Goal: Task Accomplishment & Management: Complete application form

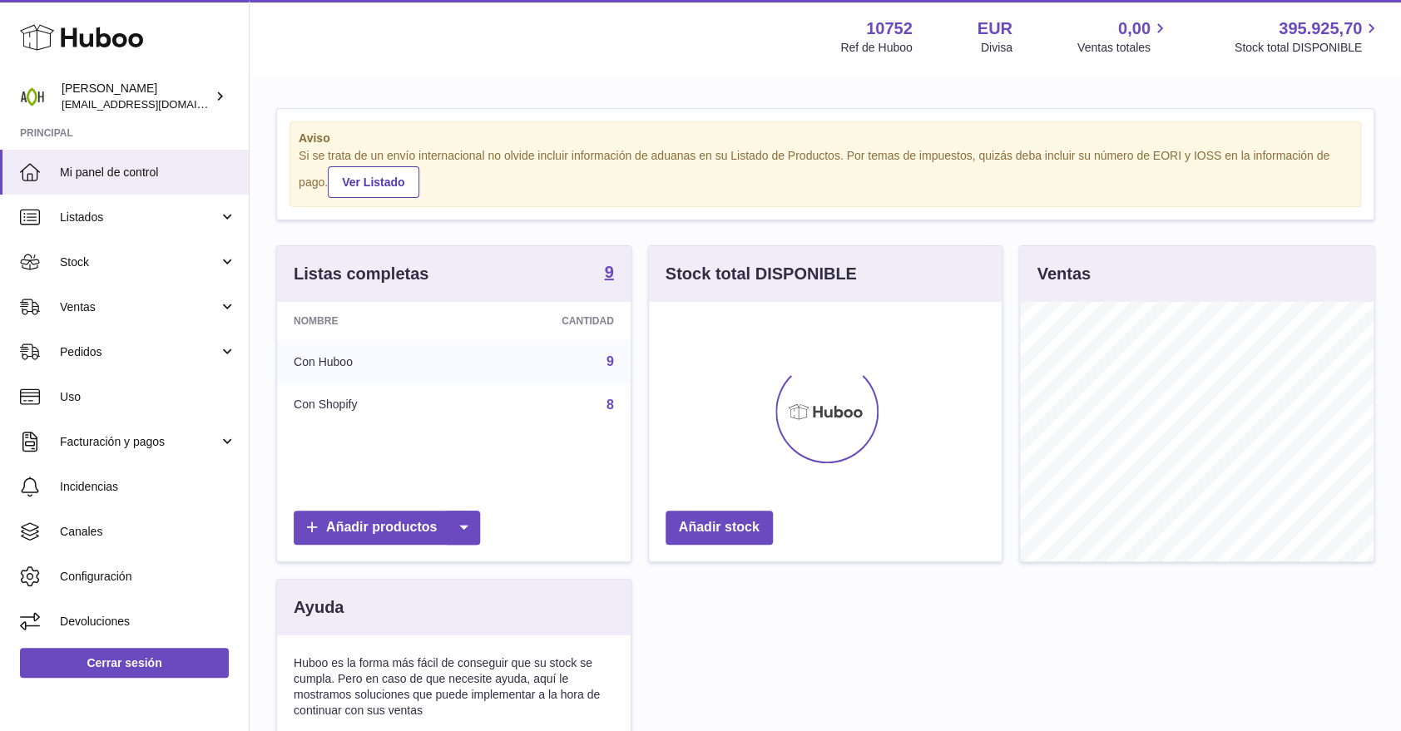
scroll to position [260, 353]
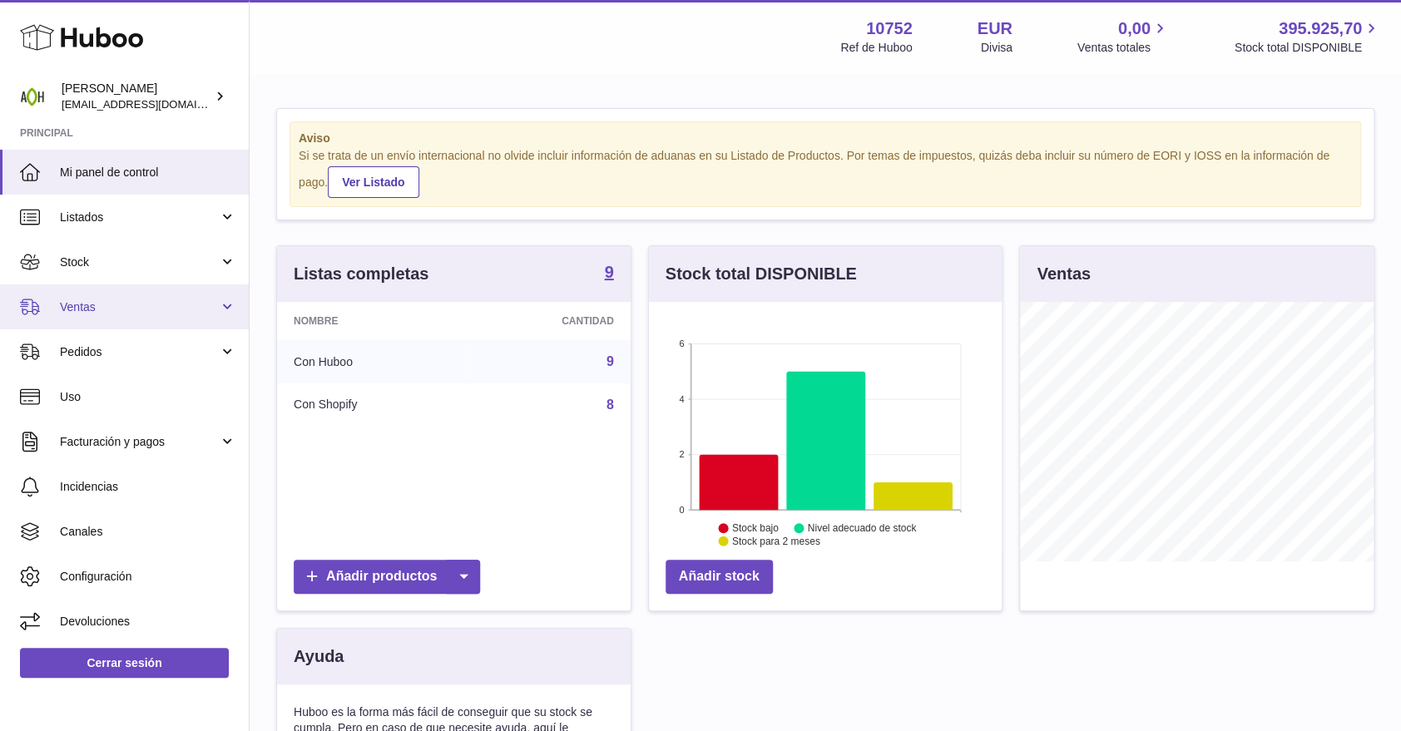
click at [107, 302] on span "Ventas" at bounding box center [139, 308] width 159 height 16
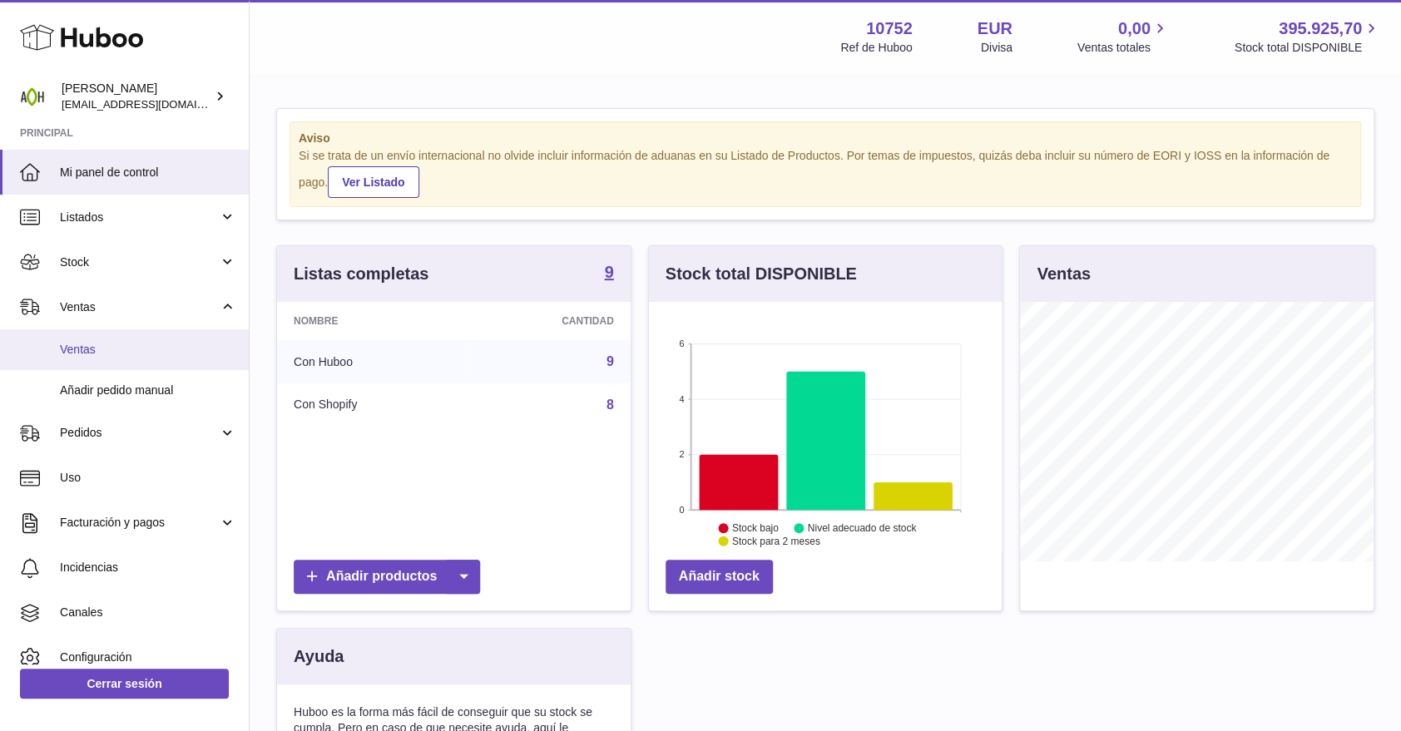
click at [94, 350] on span "Ventas" at bounding box center [148, 350] width 176 height 16
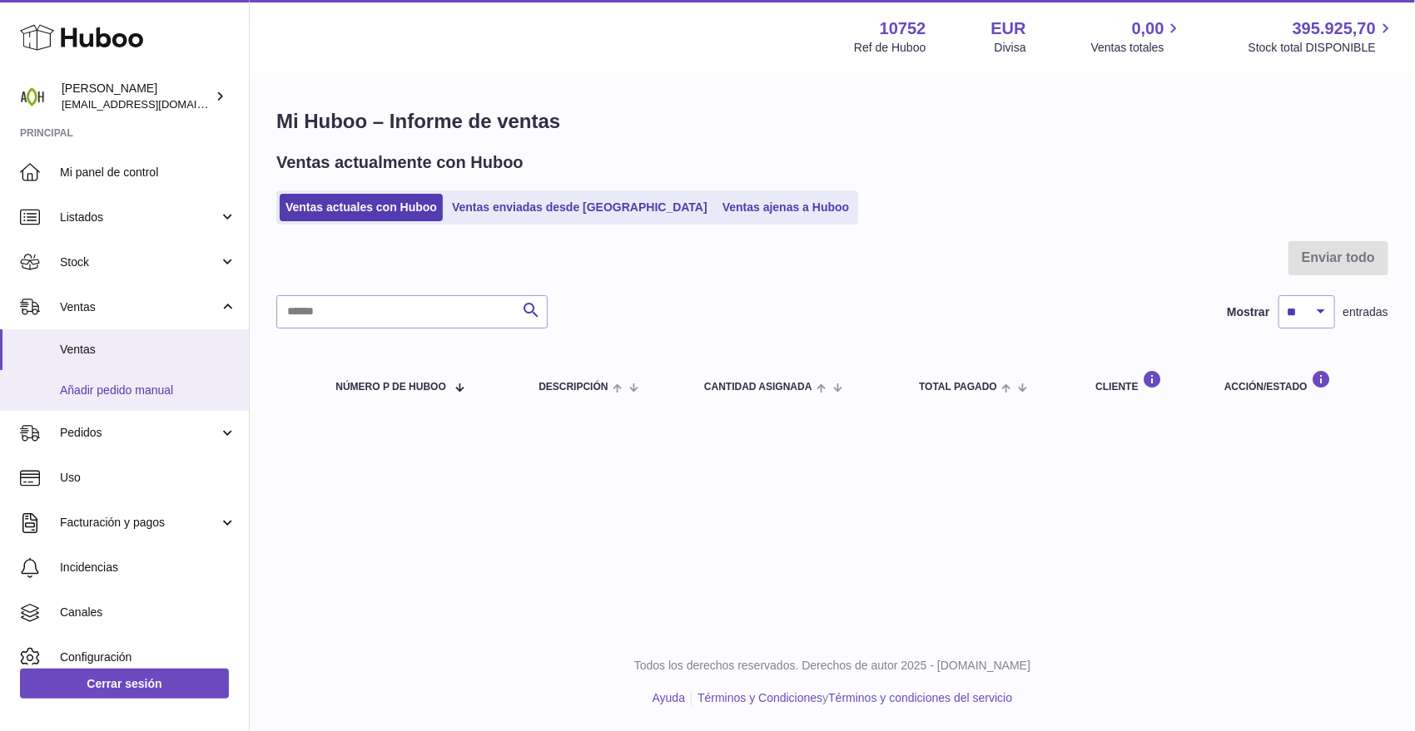
click at [91, 391] on span "Añadir pedido manual" at bounding box center [148, 391] width 176 height 16
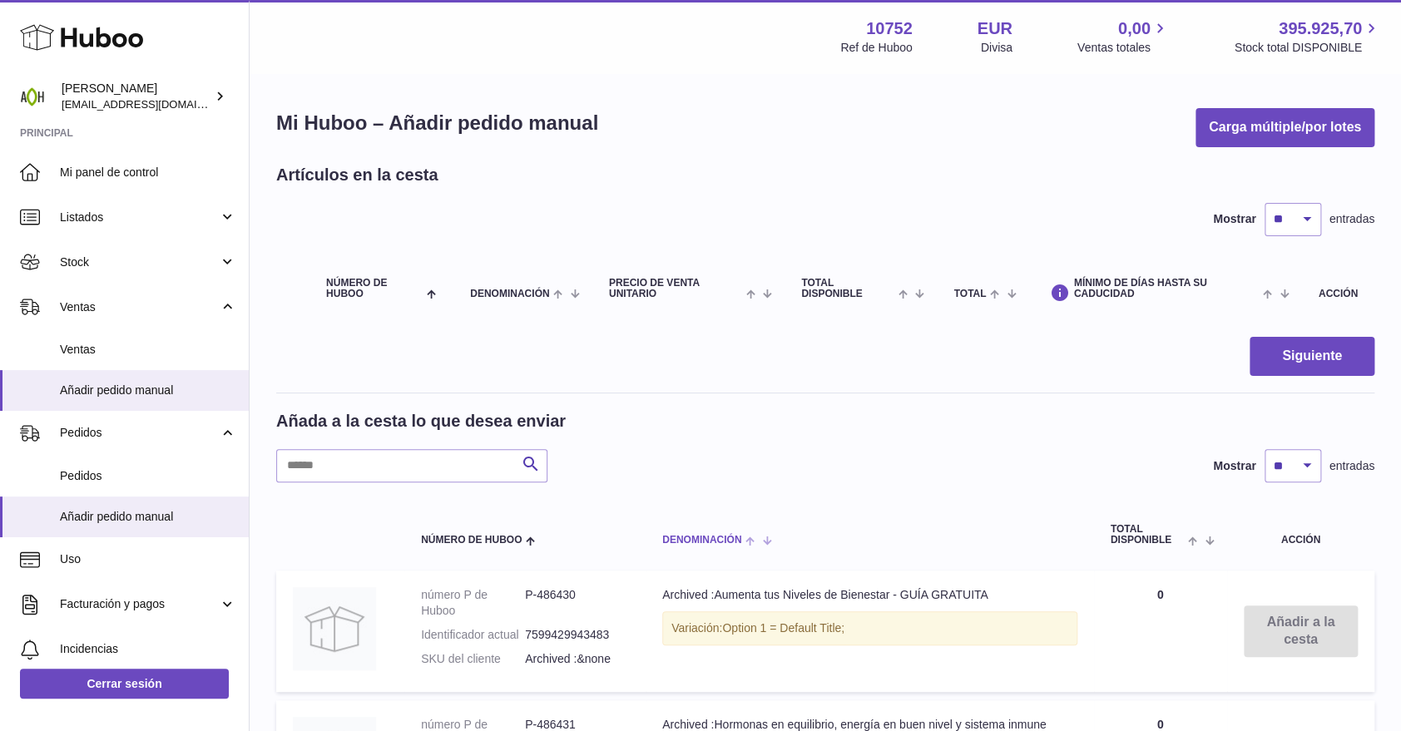
click at [702, 535] on span "Denominación" at bounding box center [701, 540] width 79 height 11
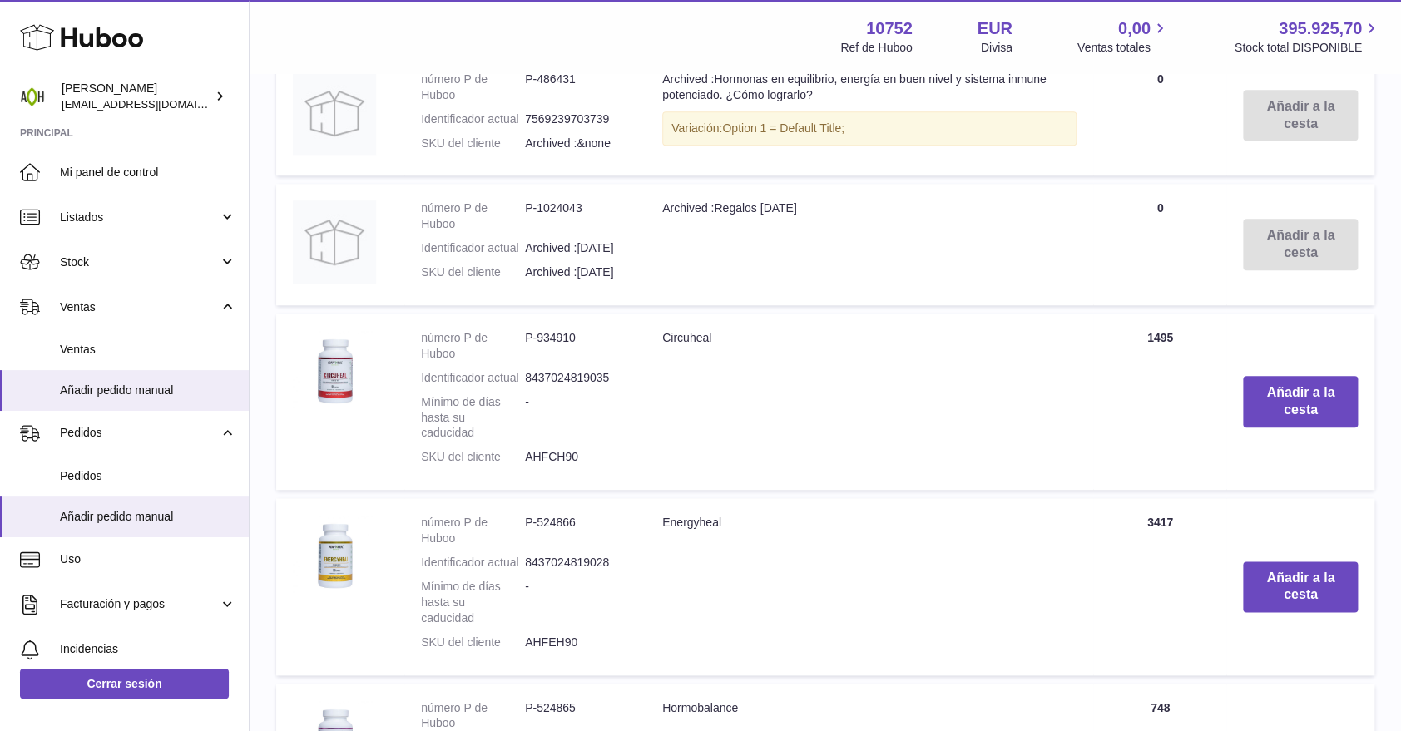
scroll to position [647, 0]
click at [1271, 589] on button "Añadir a la cesta" at bounding box center [1300, 587] width 115 height 52
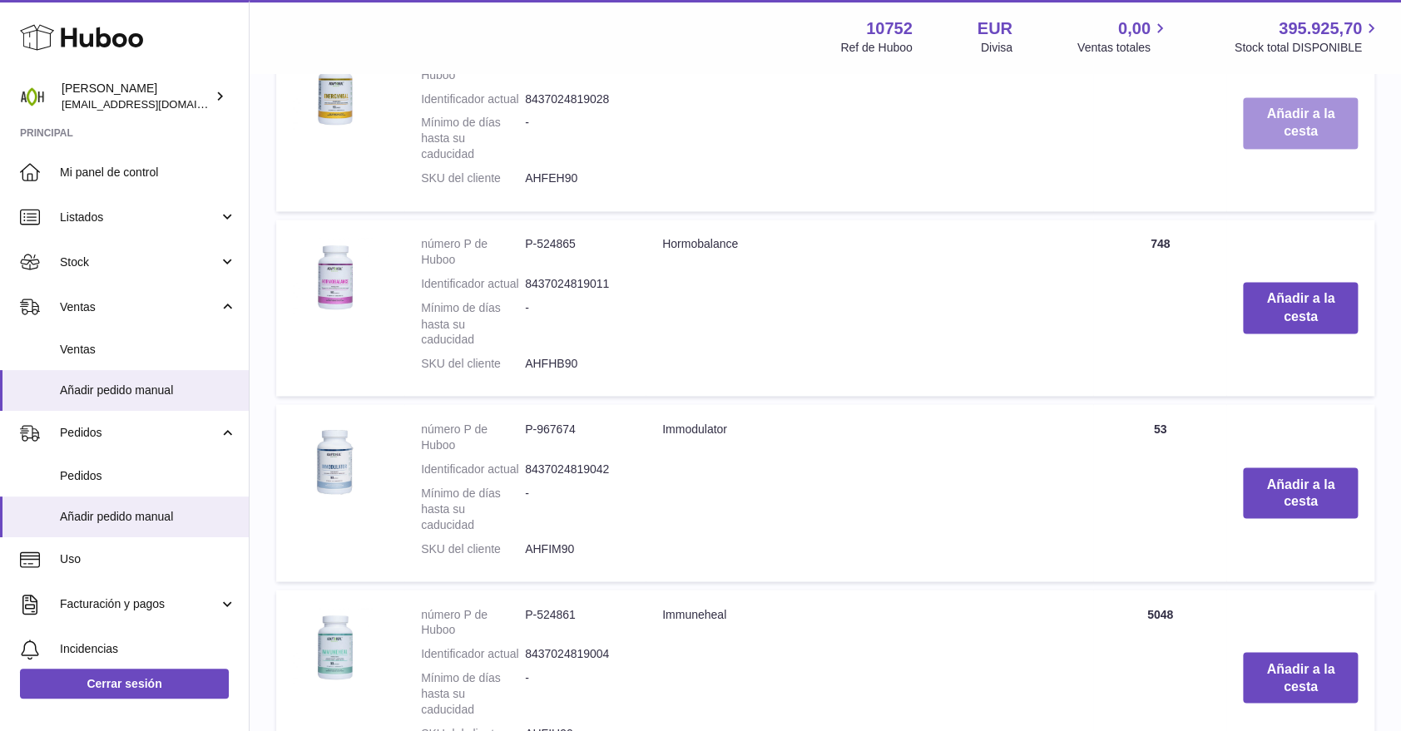
scroll to position [1349, 0]
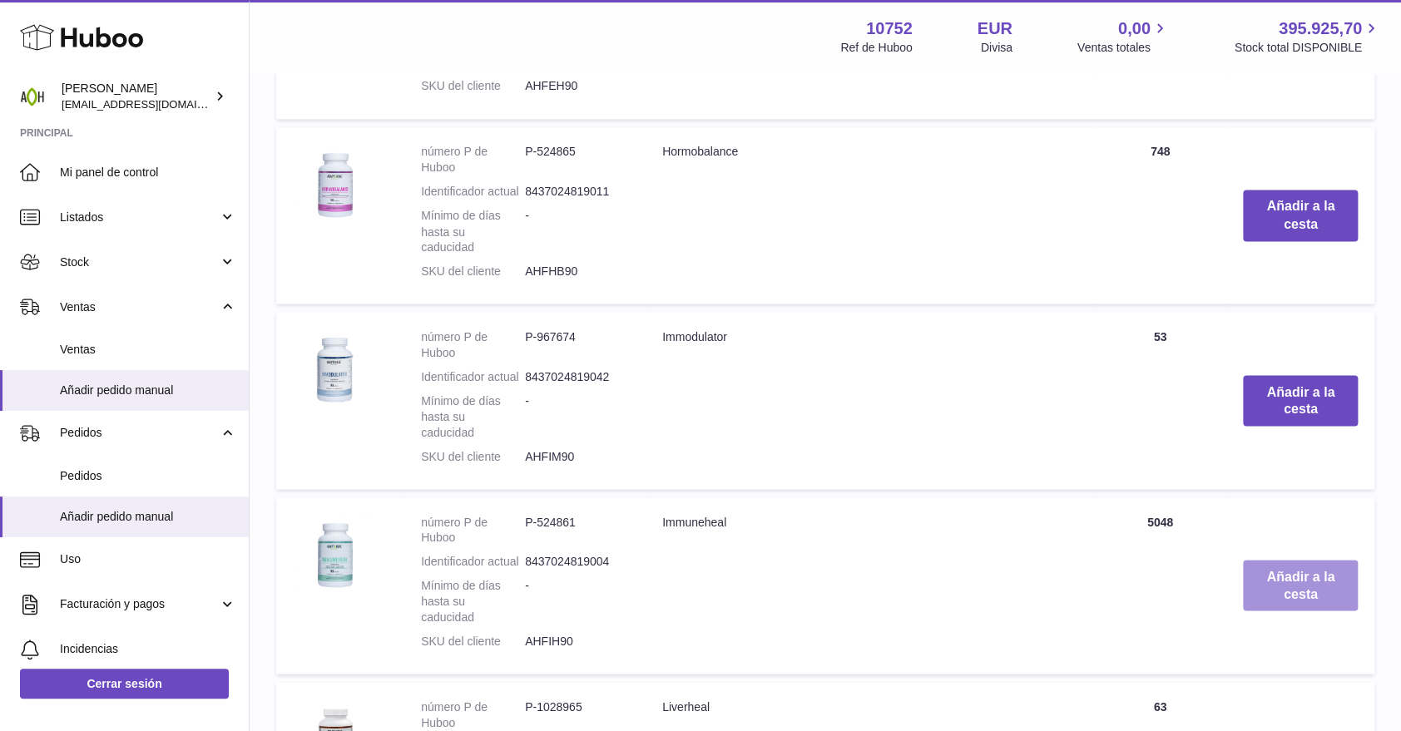
click at [1271, 587] on button "Añadir a la cesta" at bounding box center [1300, 586] width 115 height 52
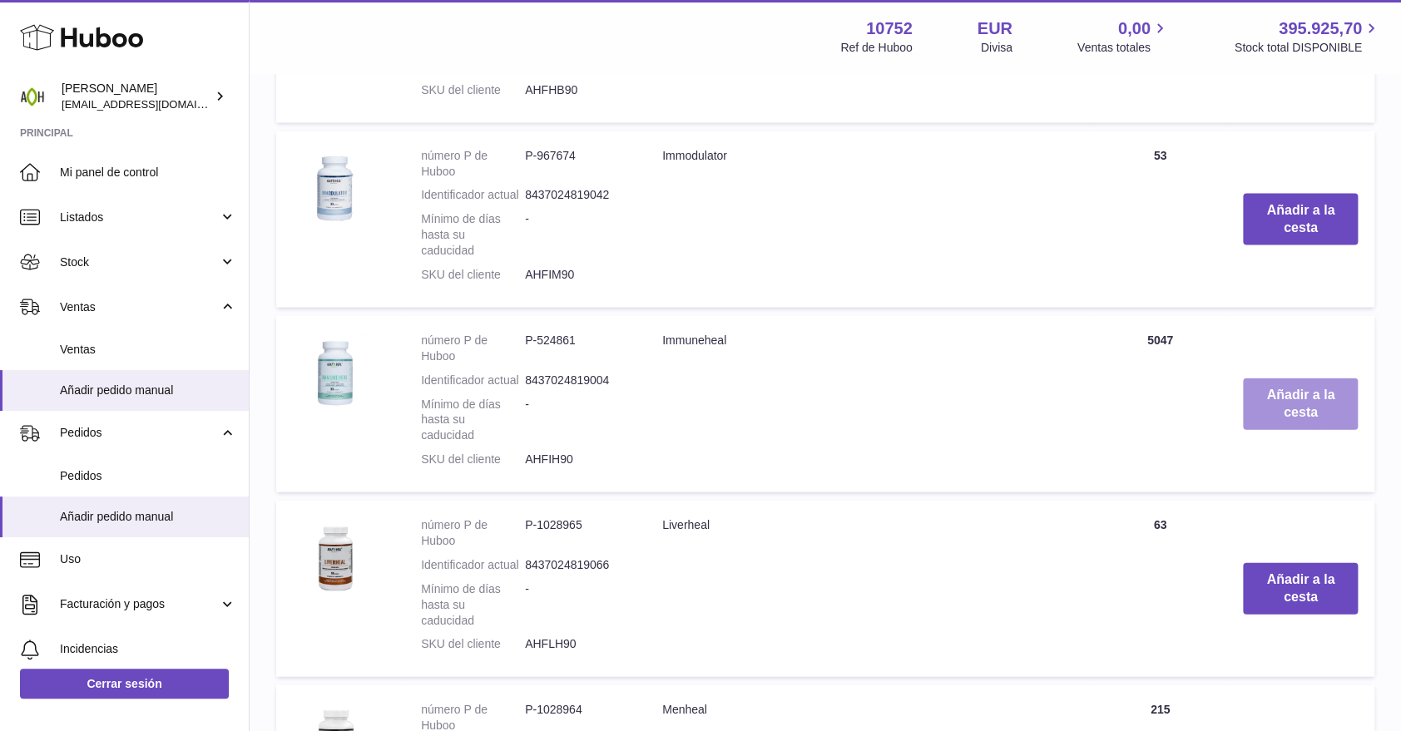
scroll to position [1669, 0]
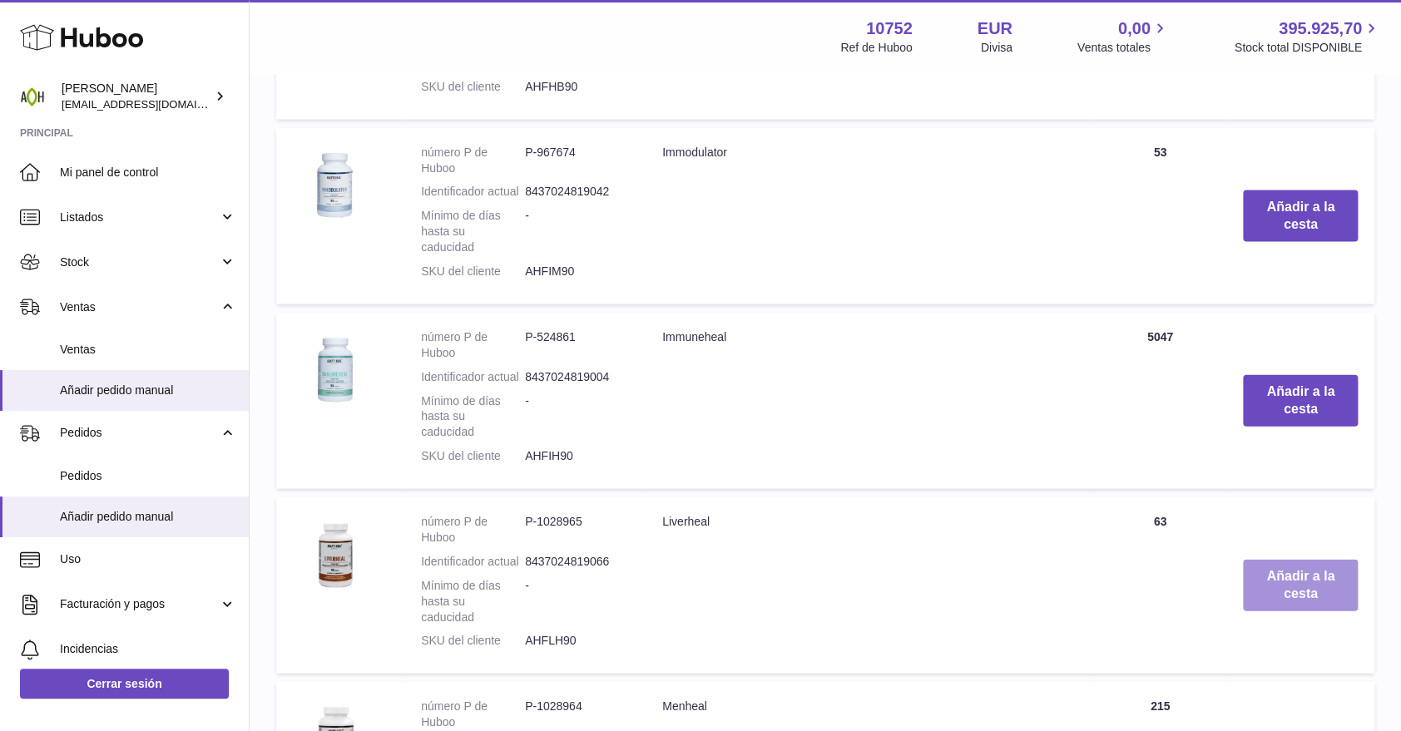
click at [1271, 587] on button "Añadir a la cesta" at bounding box center [1300, 586] width 115 height 52
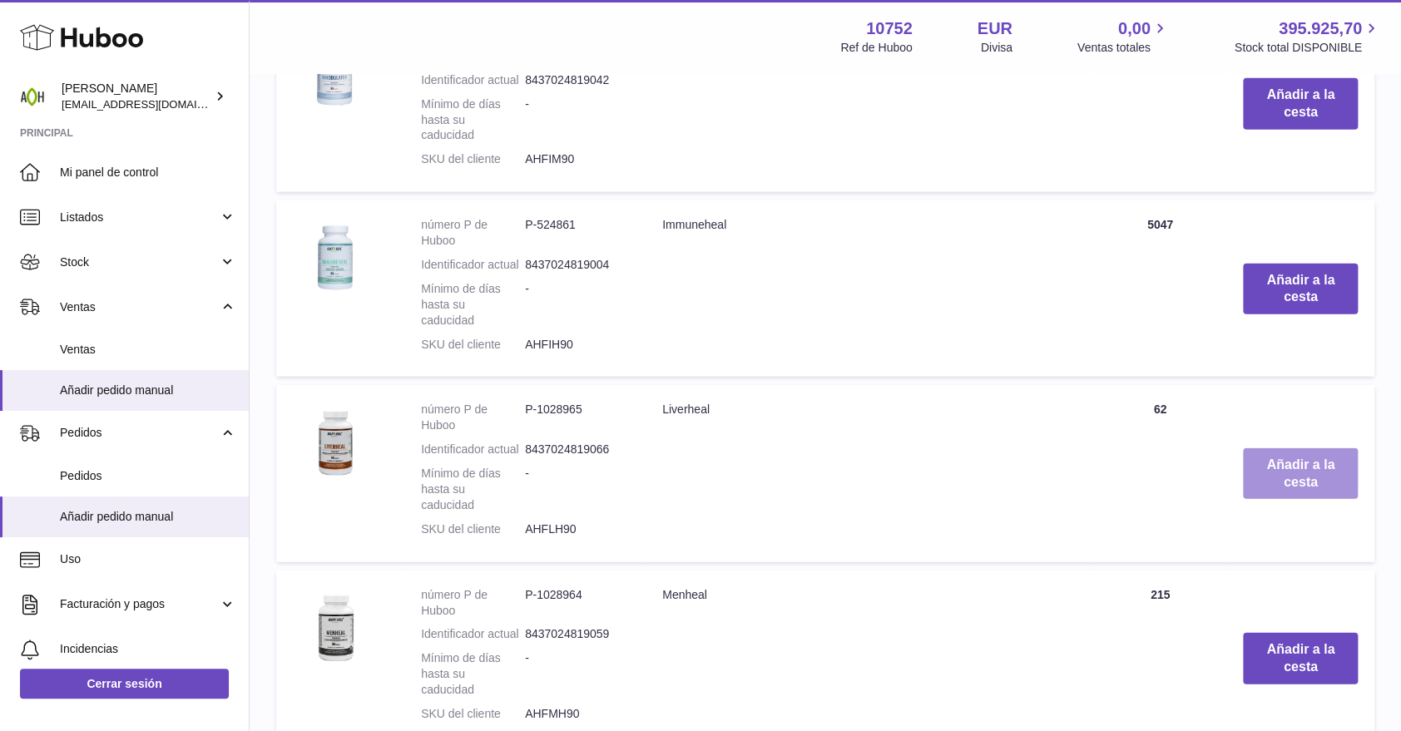
scroll to position [1990, 0]
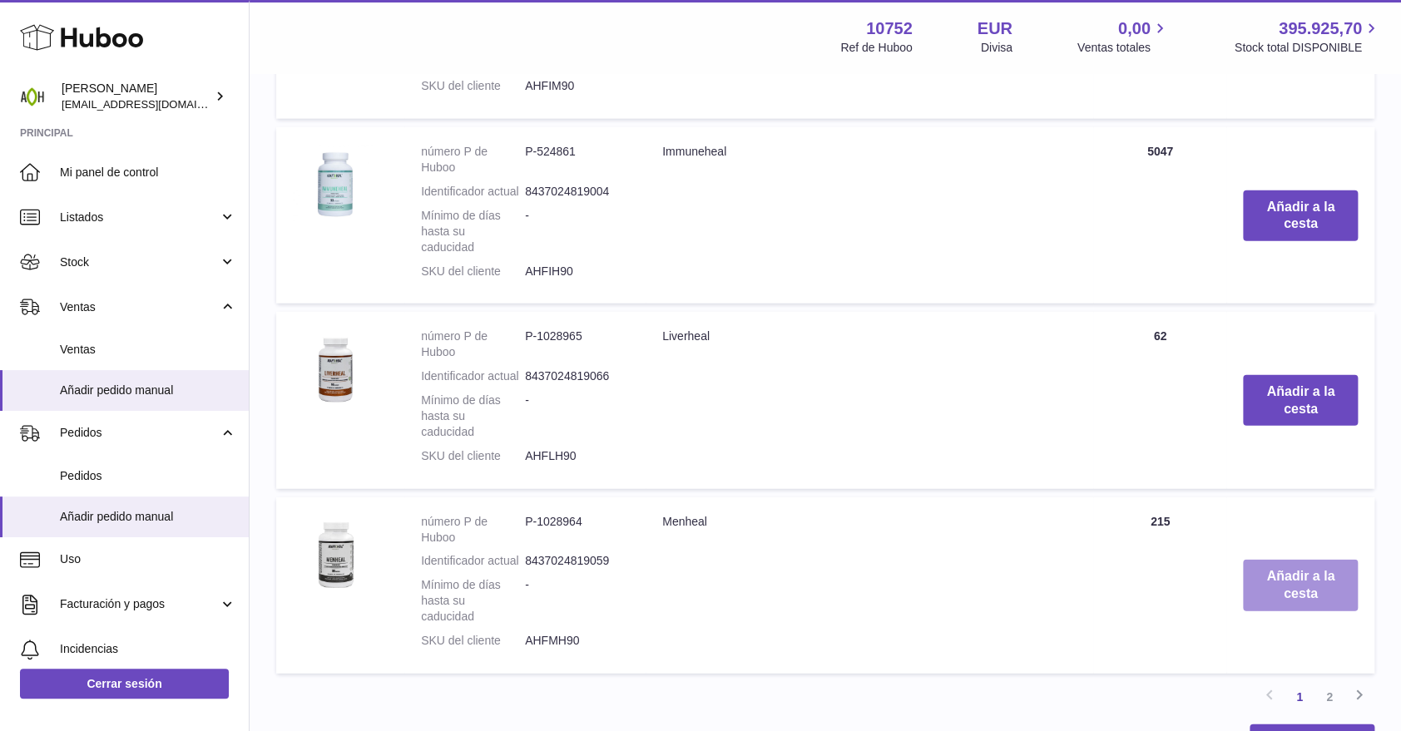
click at [1271, 587] on button "Añadir a la cesta" at bounding box center [1300, 586] width 115 height 52
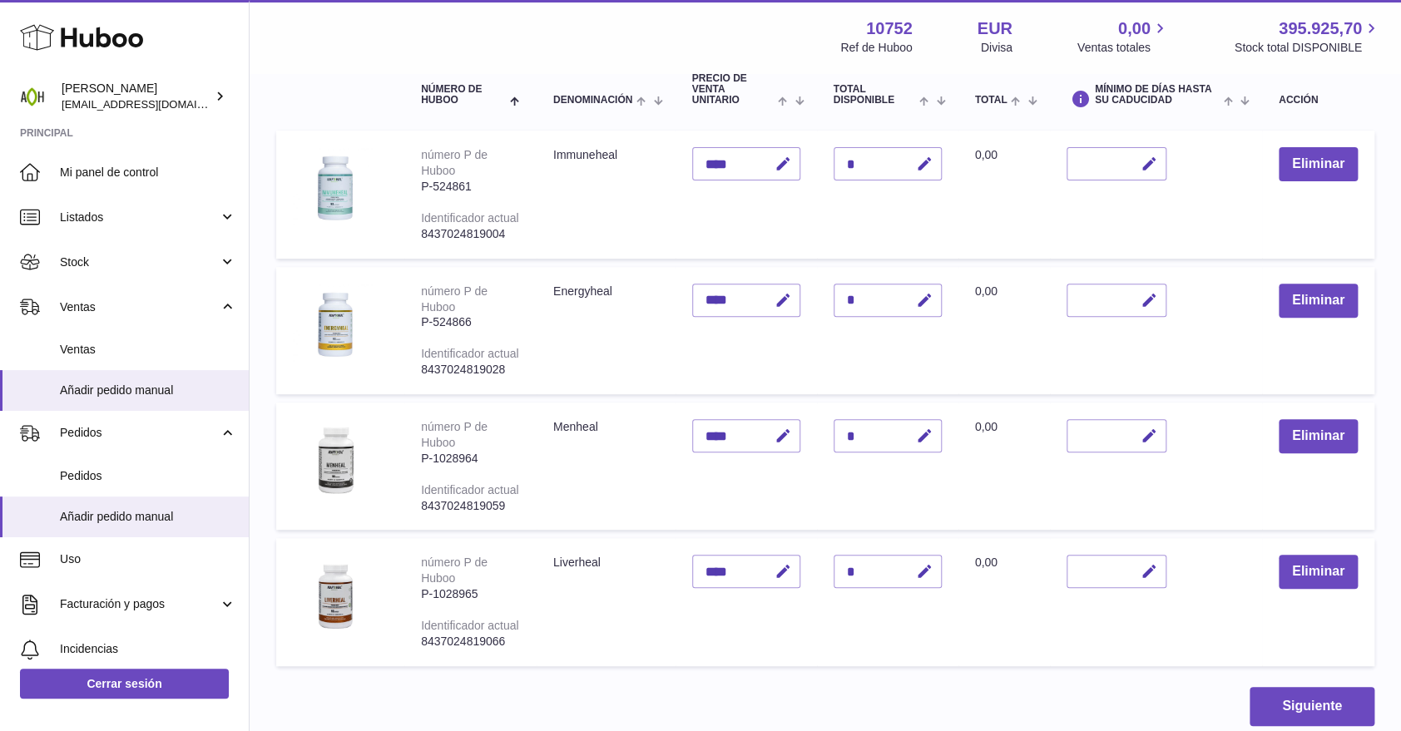
scroll to position [185, 0]
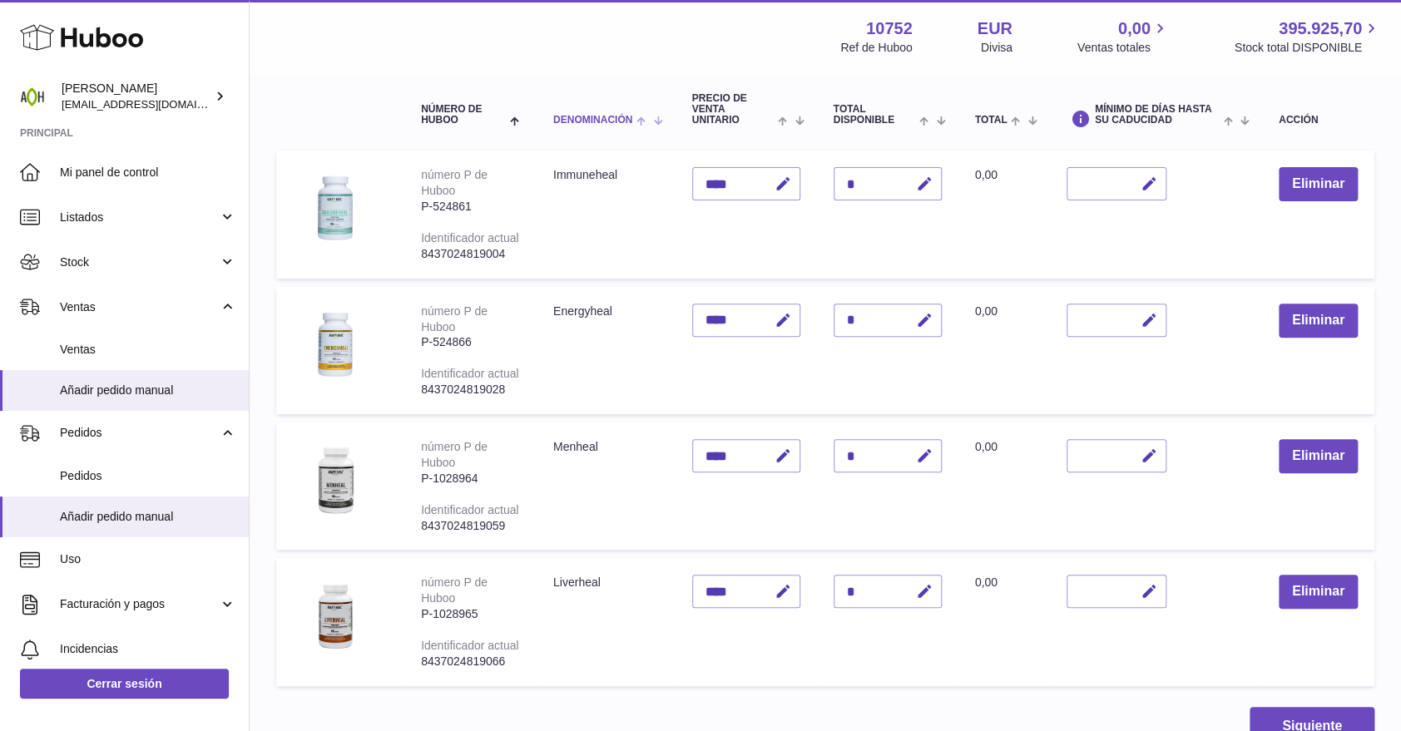
click at [578, 115] on span "Denominación" at bounding box center [592, 120] width 79 height 11
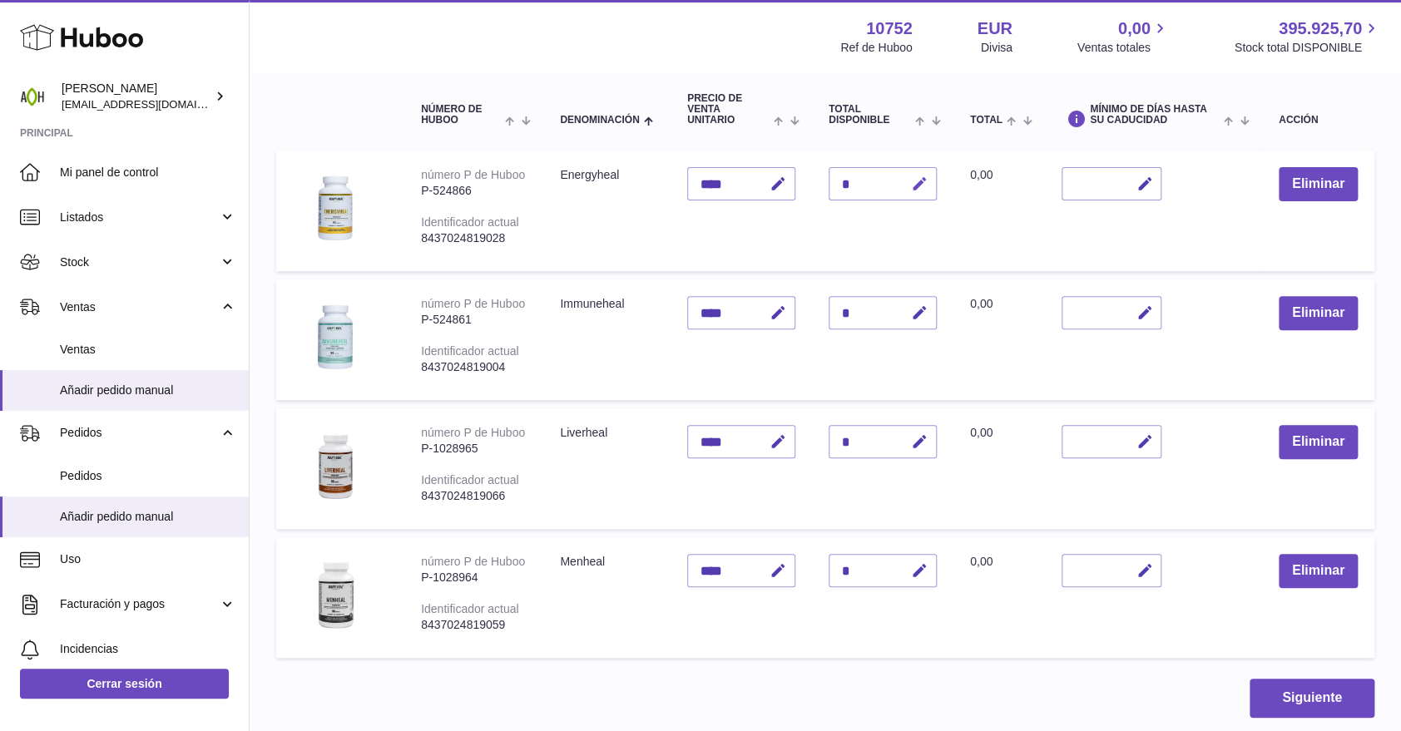
click at [923, 183] on icon "button" at bounding box center [919, 184] width 17 height 17
drag, startPoint x: 846, startPoint y: 186, endPoint x: 834, endPoint y: 187, distance: 12.6
click at [834, 187] on input "*" at bounding box center [883, 183] width 108 height 33
type input "*"
click at [914, 186] on icon "submit" at bounding box center [920, 183] width 15 height 15
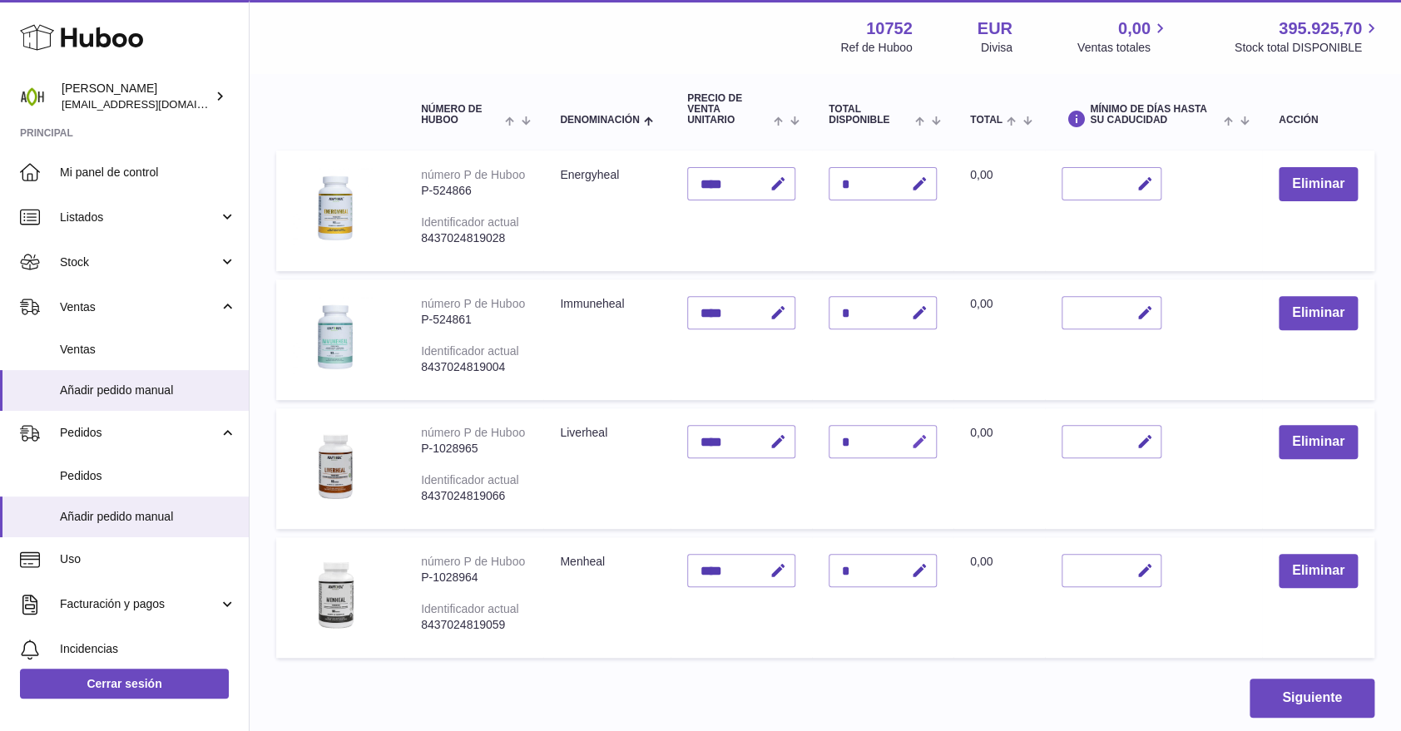
click at [929, 438] on button "button" at bounding box center [917, 442] width 39 height 34
drag, startPoint x: 853, startPoint y: 439, endPoint x: 832, endPoint y: 448, distance: 22.7
click at [832, 448] on input "*" at bounding box center [883, 441] width 108 height 33
type input "*"
click at [921, 444] on icon "submit" at bounding box center [920, 441] width 15 height 15
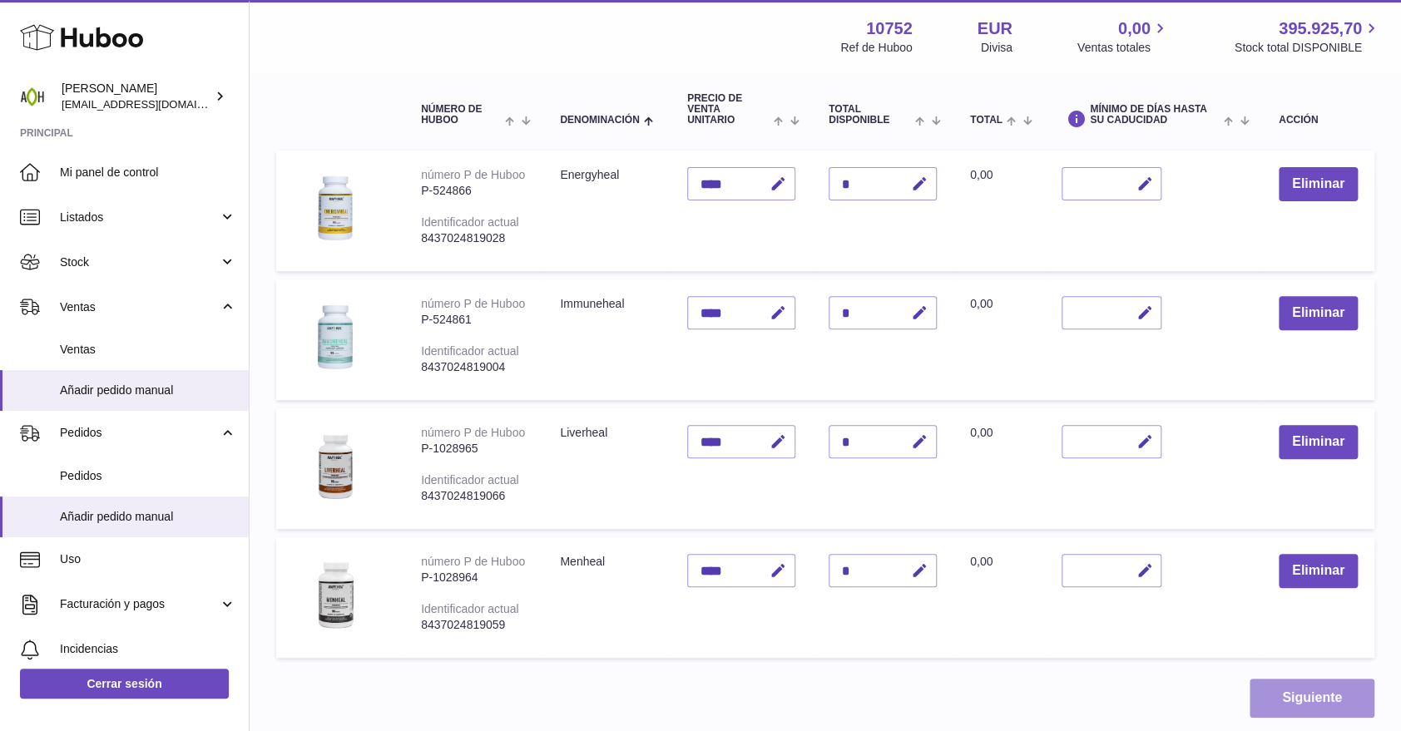
click at [1280, 684] on button "Siguiente" at bounding box center [1312, 698] width 125 height 39
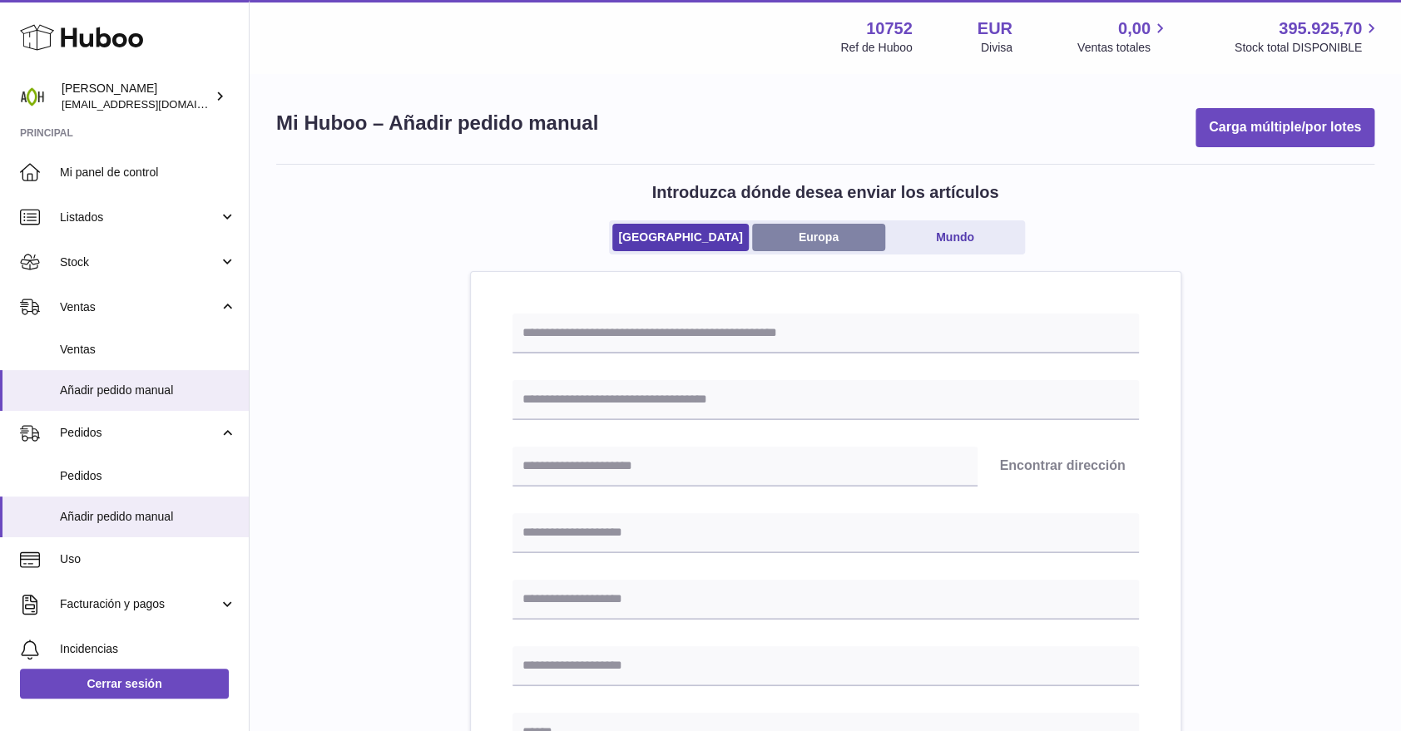
click at [828, 243] on link "Europa" at bounding box center [818, 237] width 133 height 27
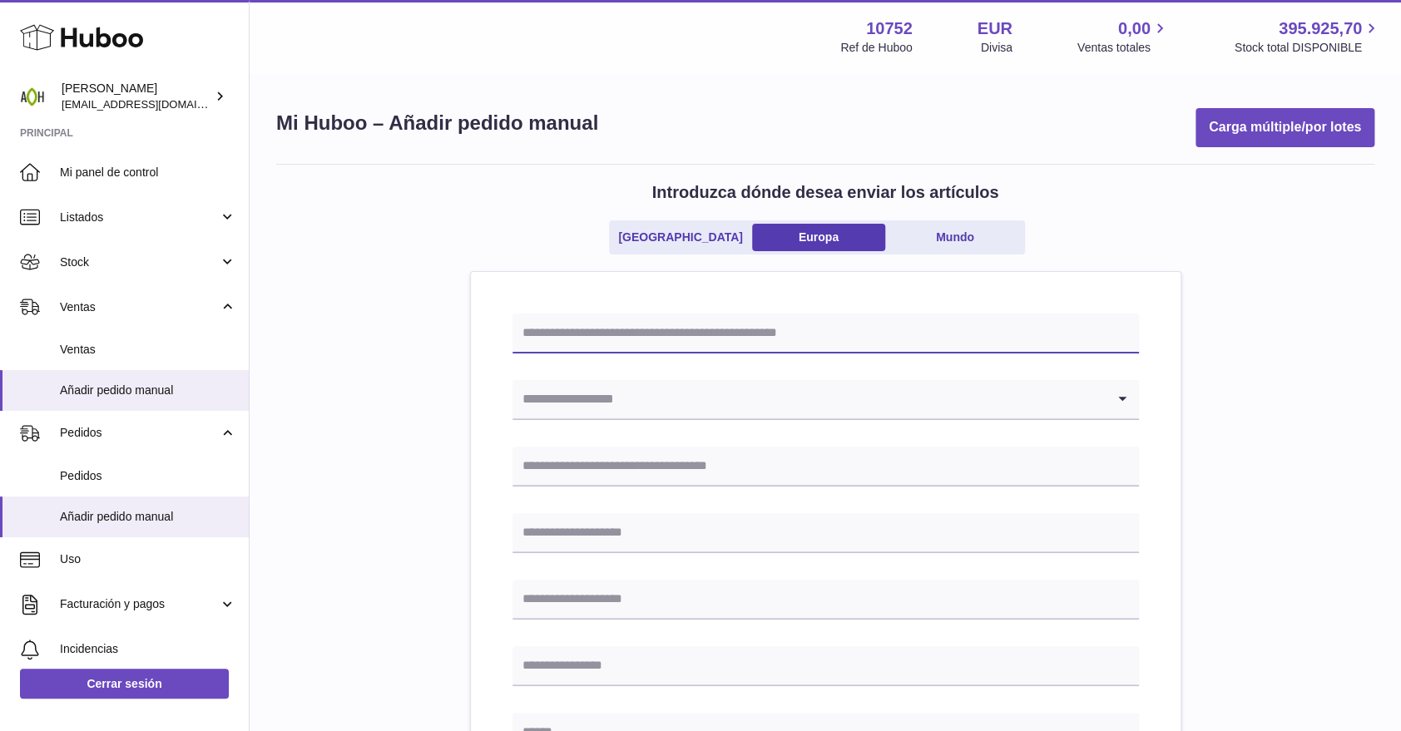
click at [592, 326] on input "text" at bounding box center [826, 334] width 627 height 40
type input "*"
type input "*******"
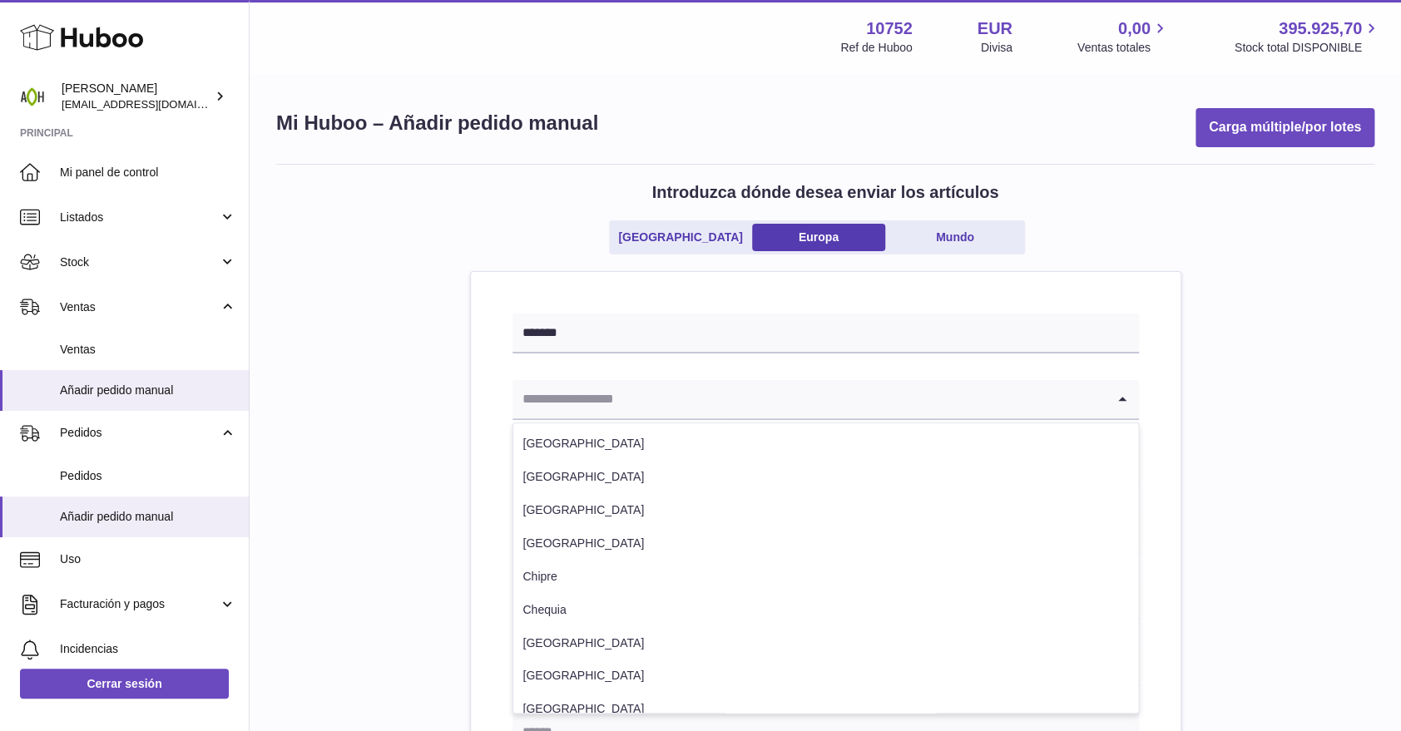
click at [608, 380] on input "Search for option" at bounding box center [809, 399] width 593 height 38
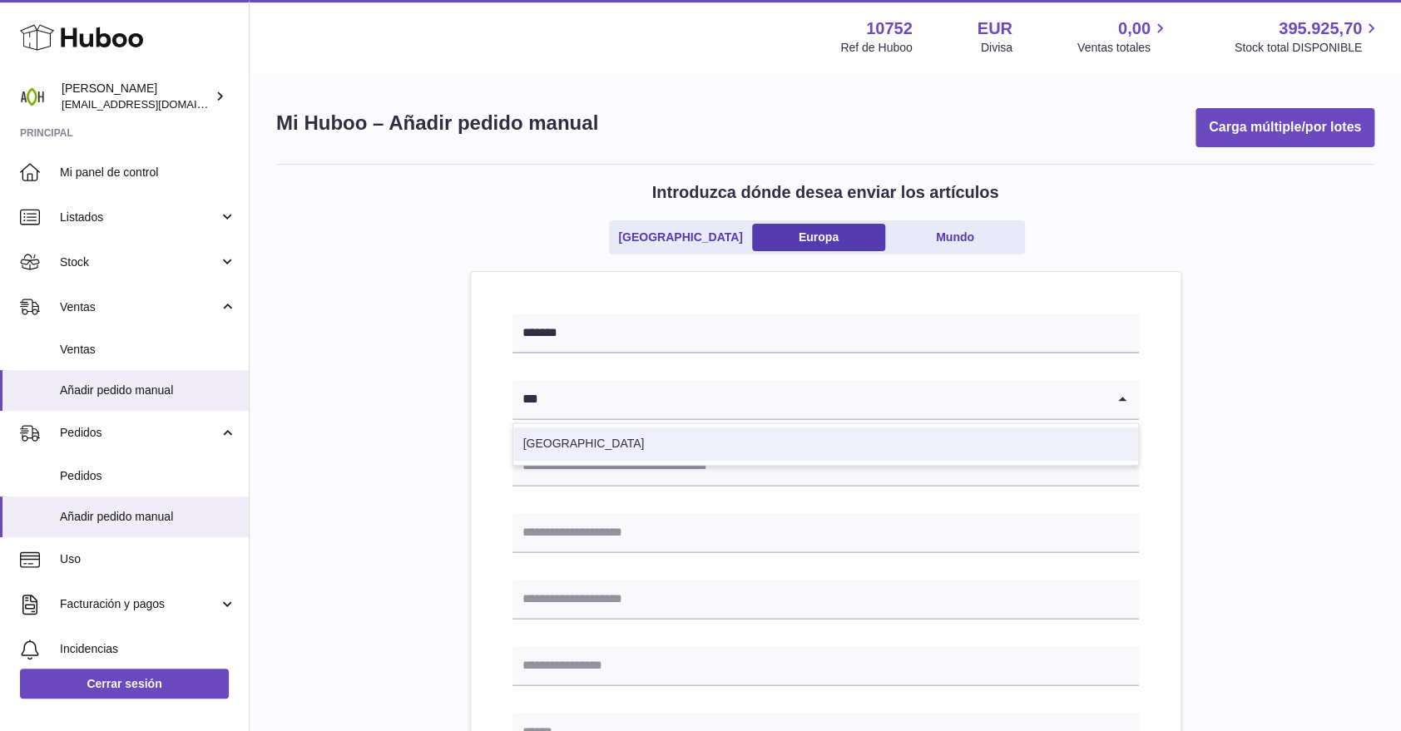
click at [569, 437] on li "[GEOGRAPHIC_DATA]" at bounding box center [825, 444] width 625 height 33
type input "***"
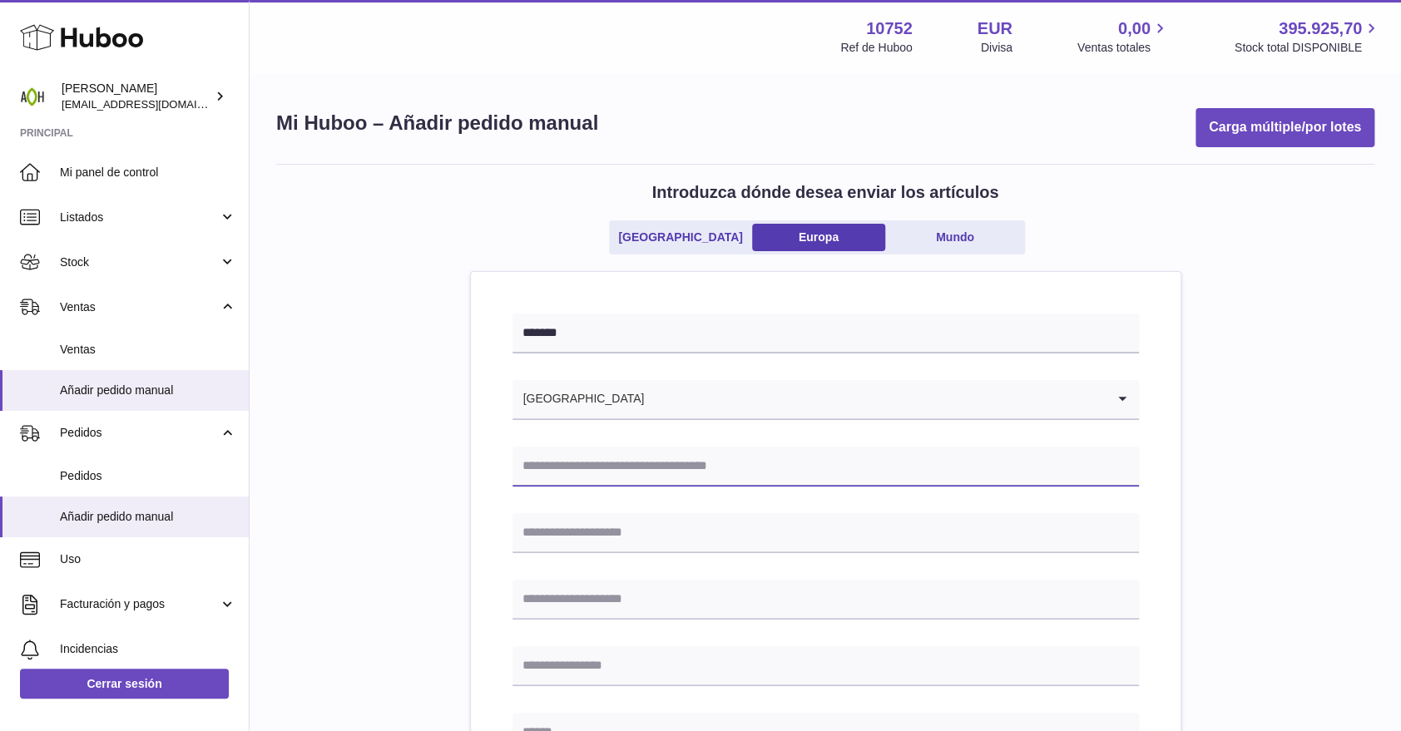
click at [554, 470] on input "text" at bounding box center [826, 467] width 627 height 40
type input "**********"
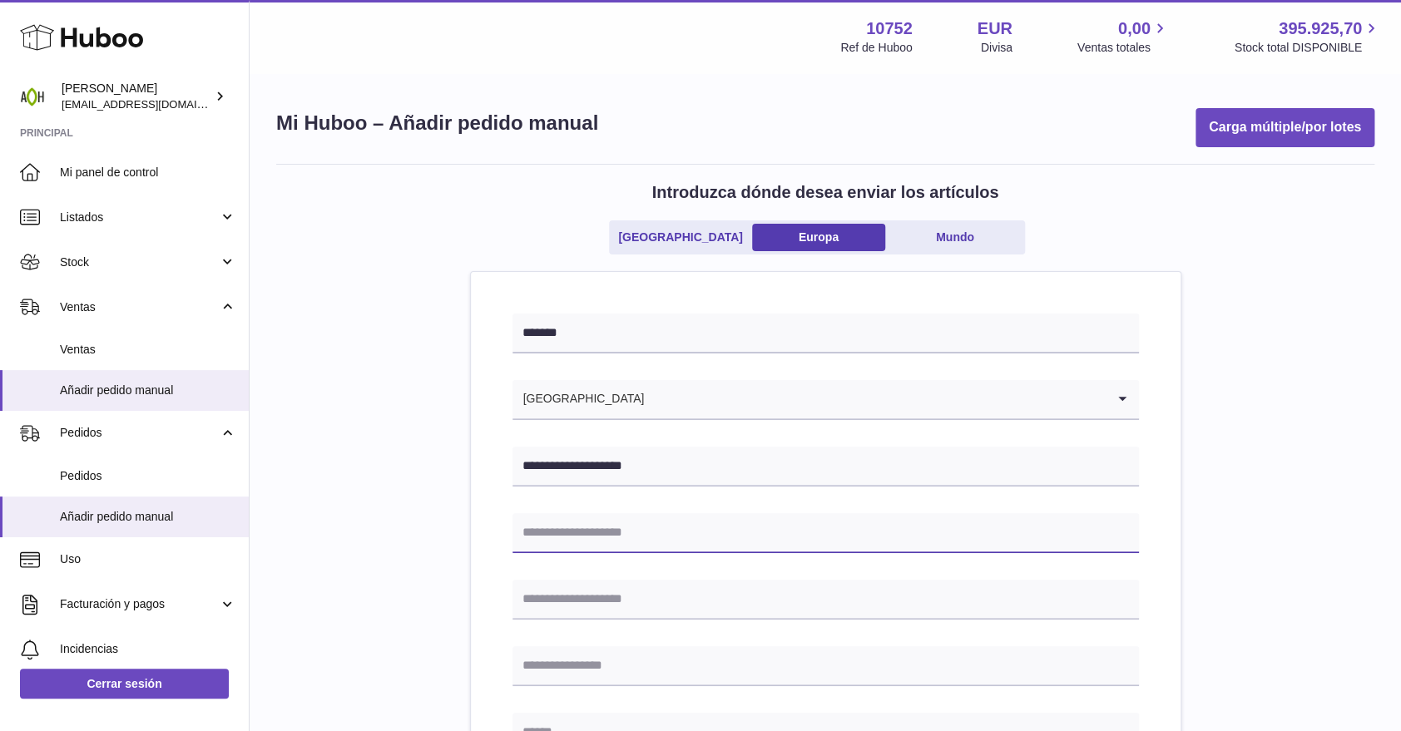
click at [593, 531] on input "text" at bounding box center [826, 533] width 627 height 40
type input "**********"
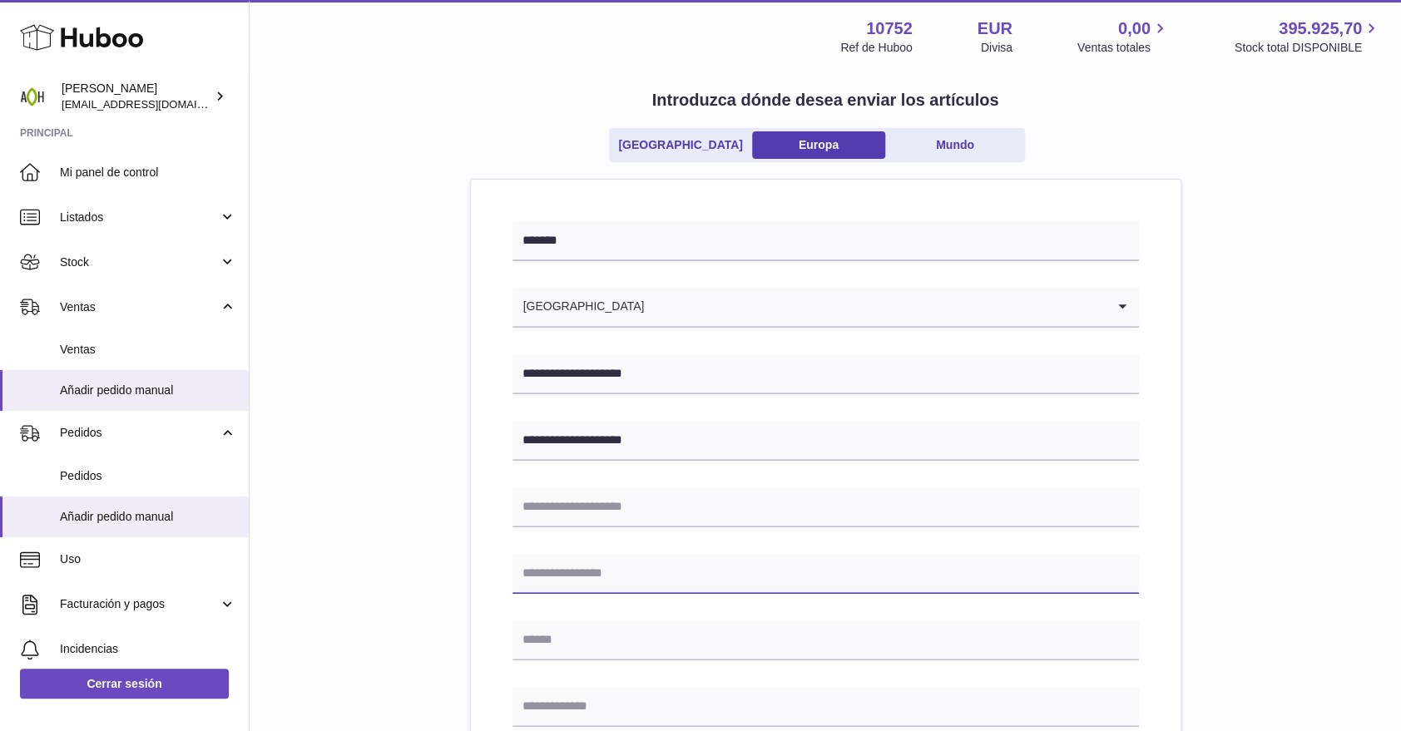
click at [539, 572] on input "text" at bounding box center [826, 574] width 627 height 40
type input "**********"
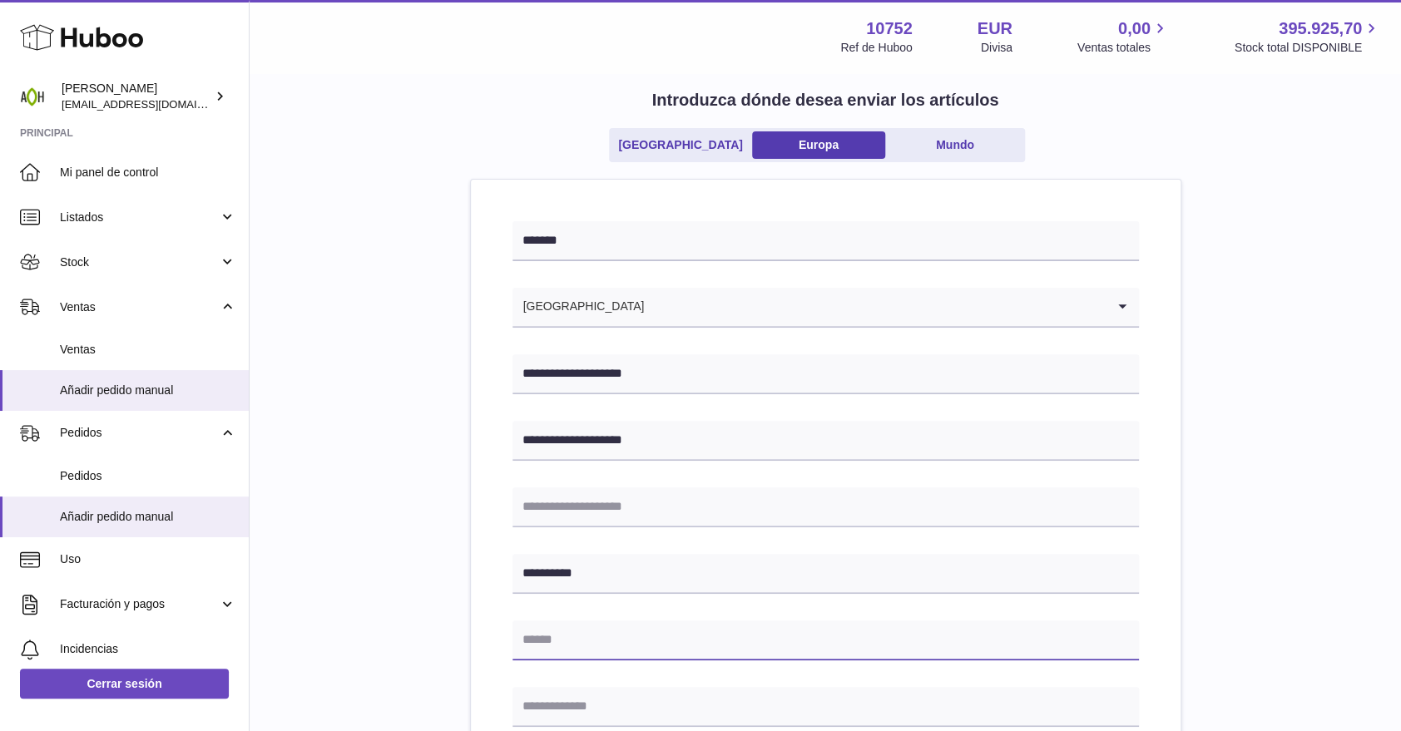
click at [590, 644] on input "text" at bounding box center [826, 641] width 627 height 40
type input "******"
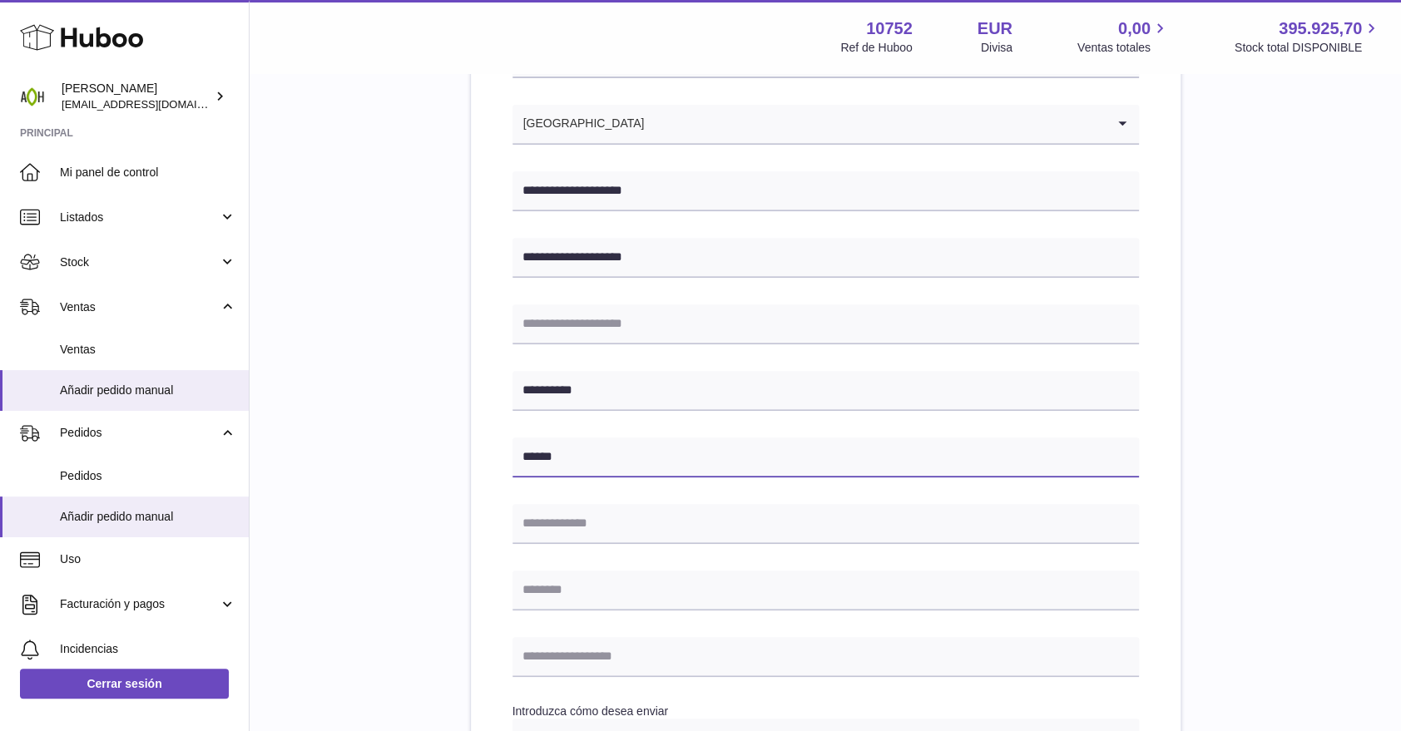
scroll to position [277, 0]
click at [557, 523] on input "text" at bounding box center [826, 523] width 627 height 40
type input "*****"
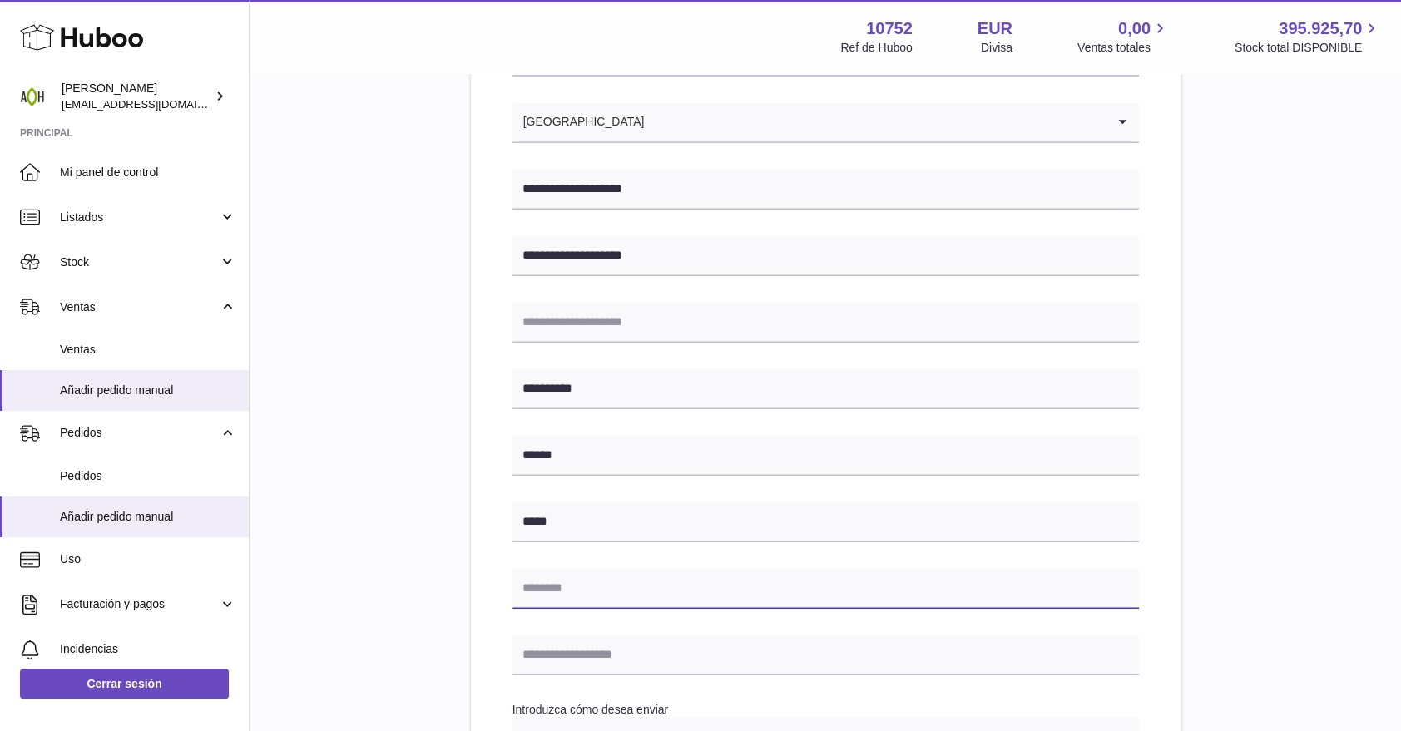
click at [579, 591] on input "text" at bounding box center [826, 589] width 627 height 40
paste input "**********"
drag, startPoint x: 609, startPoint y: 582, endPoint x: 845, endPoint y: 587, distance: 236.4
click at [845, 587] on input "**********" at bounding box center [826, 589] width 627 height 40
type input "*********"
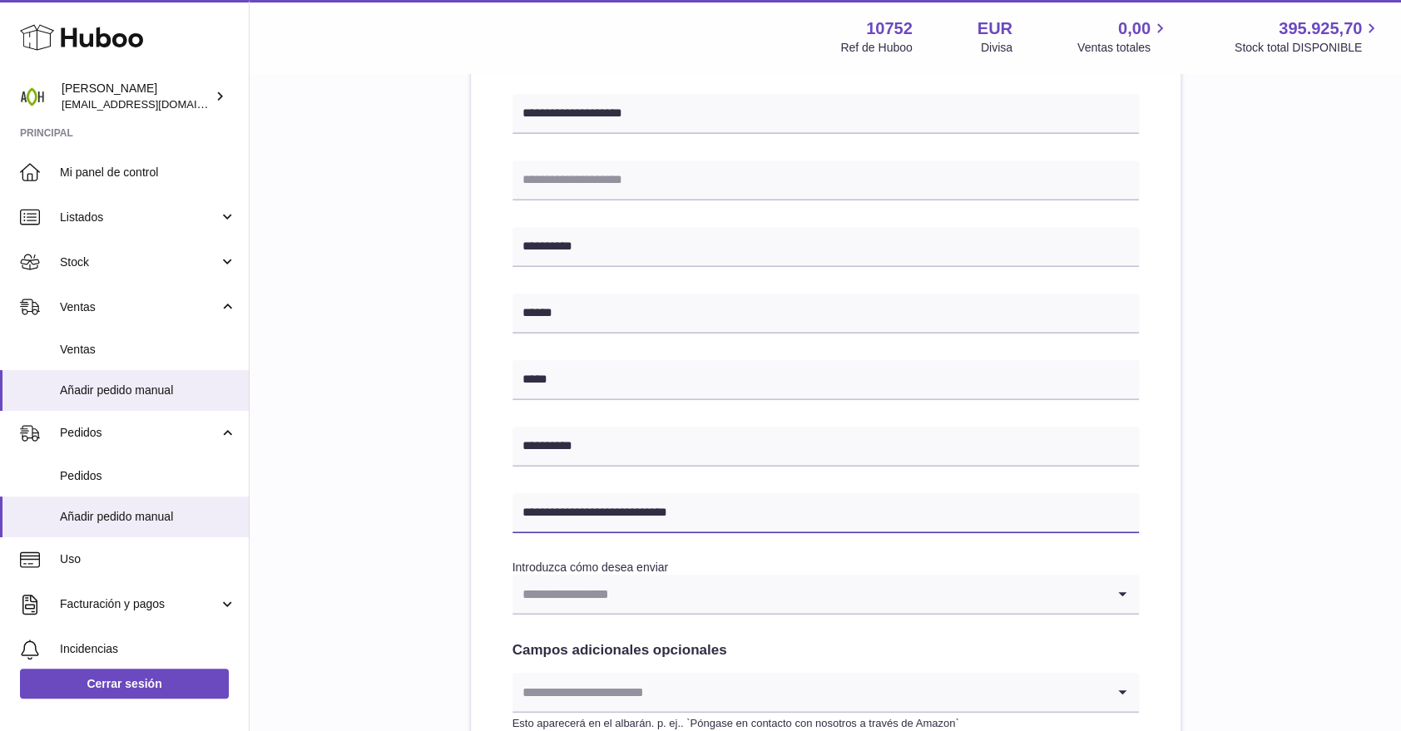
scroll to position [462, 0]
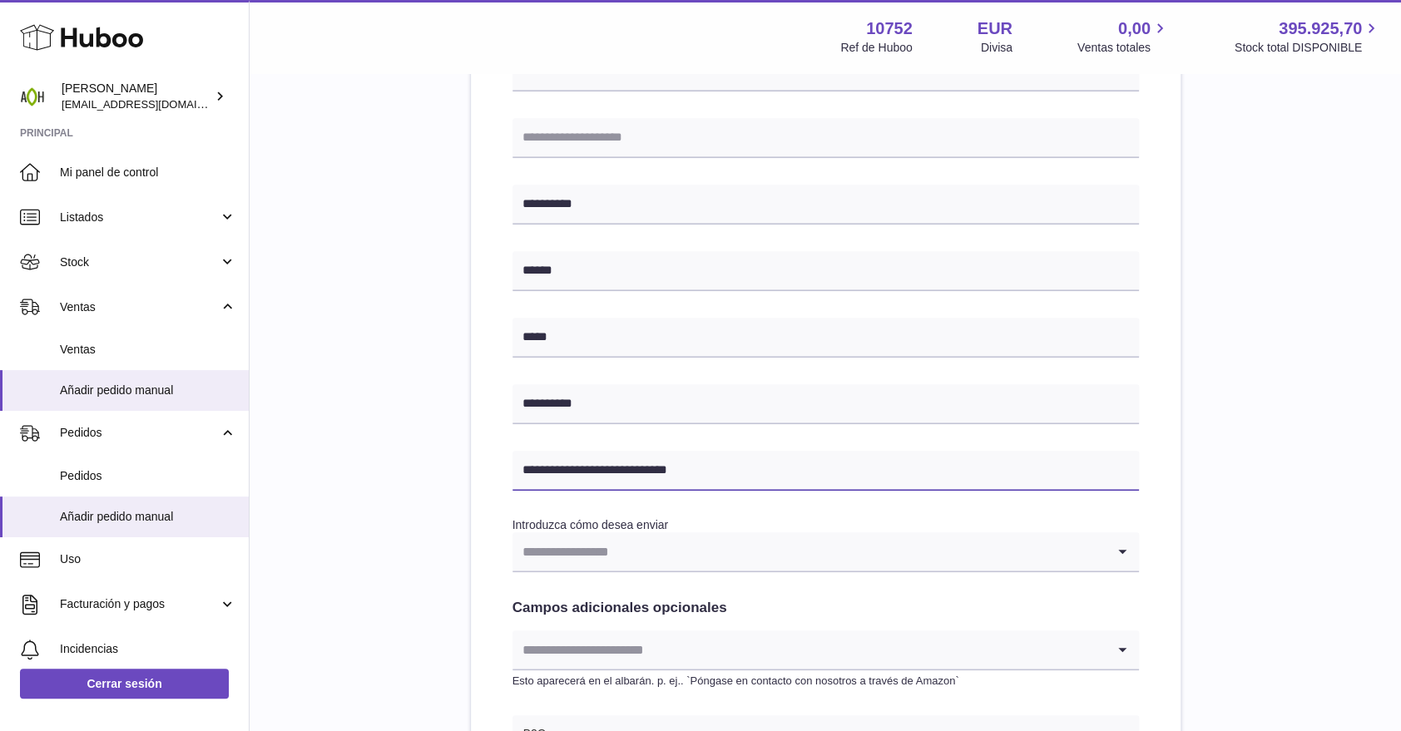
type input "**********"
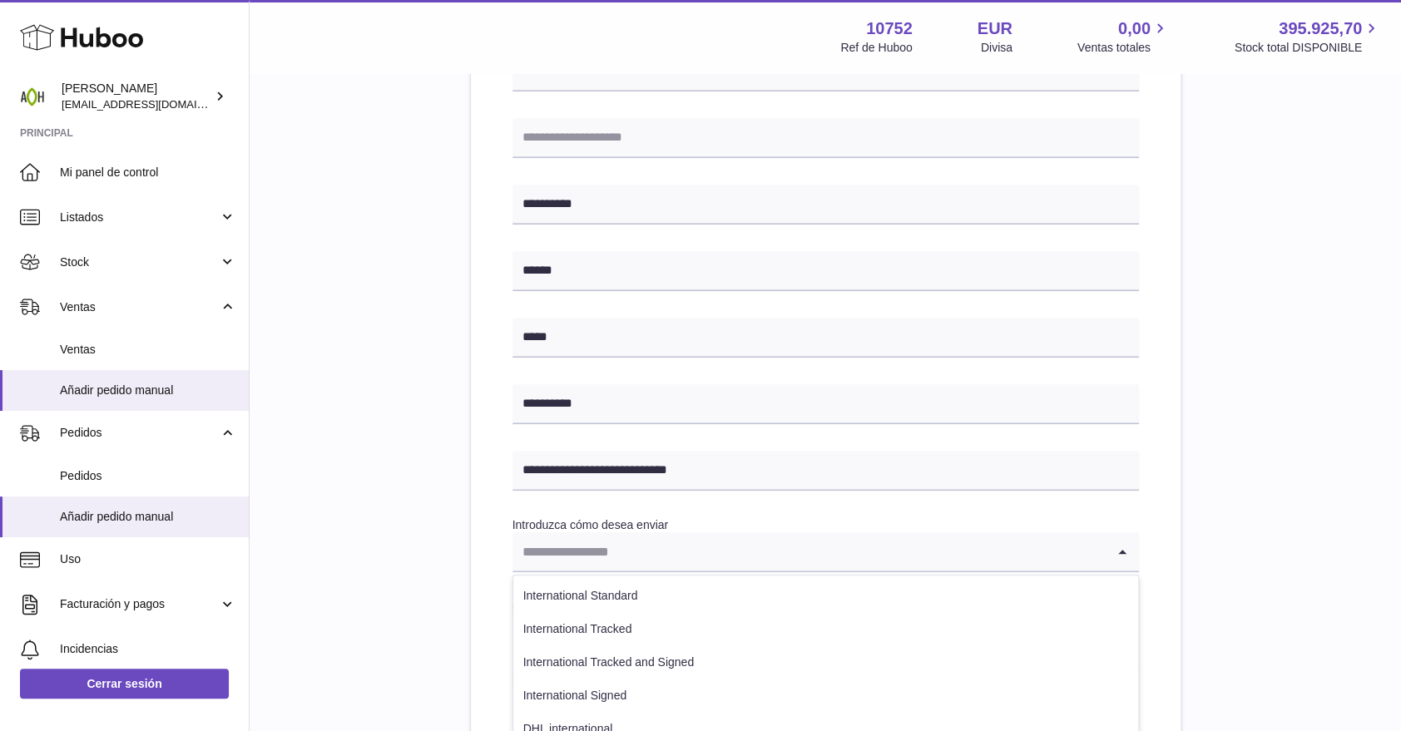
click at [601, 565] on input "Search for option" at bounding box center [809, 552] width 593 height 38
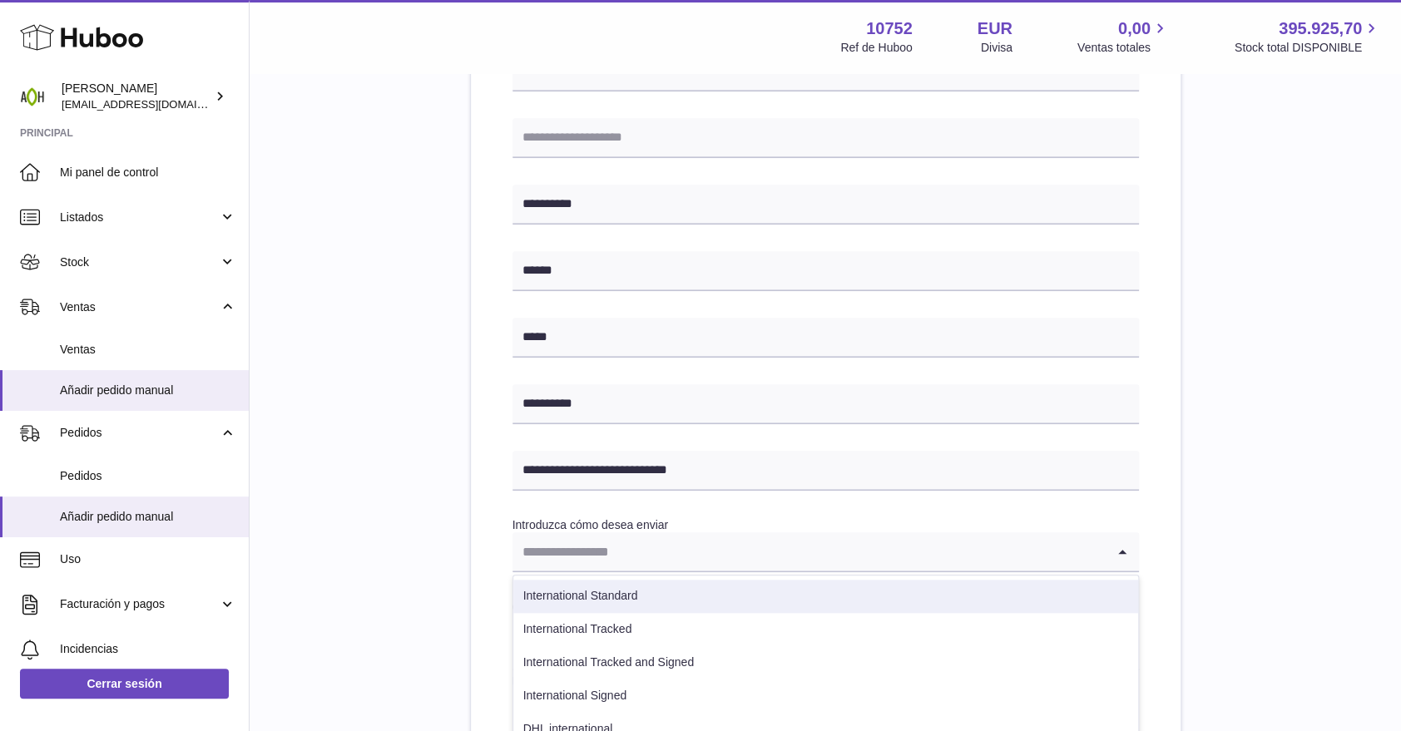
click at [592, 597] on li "International Standard" at bounding box center [825, 596] width 625 height 33
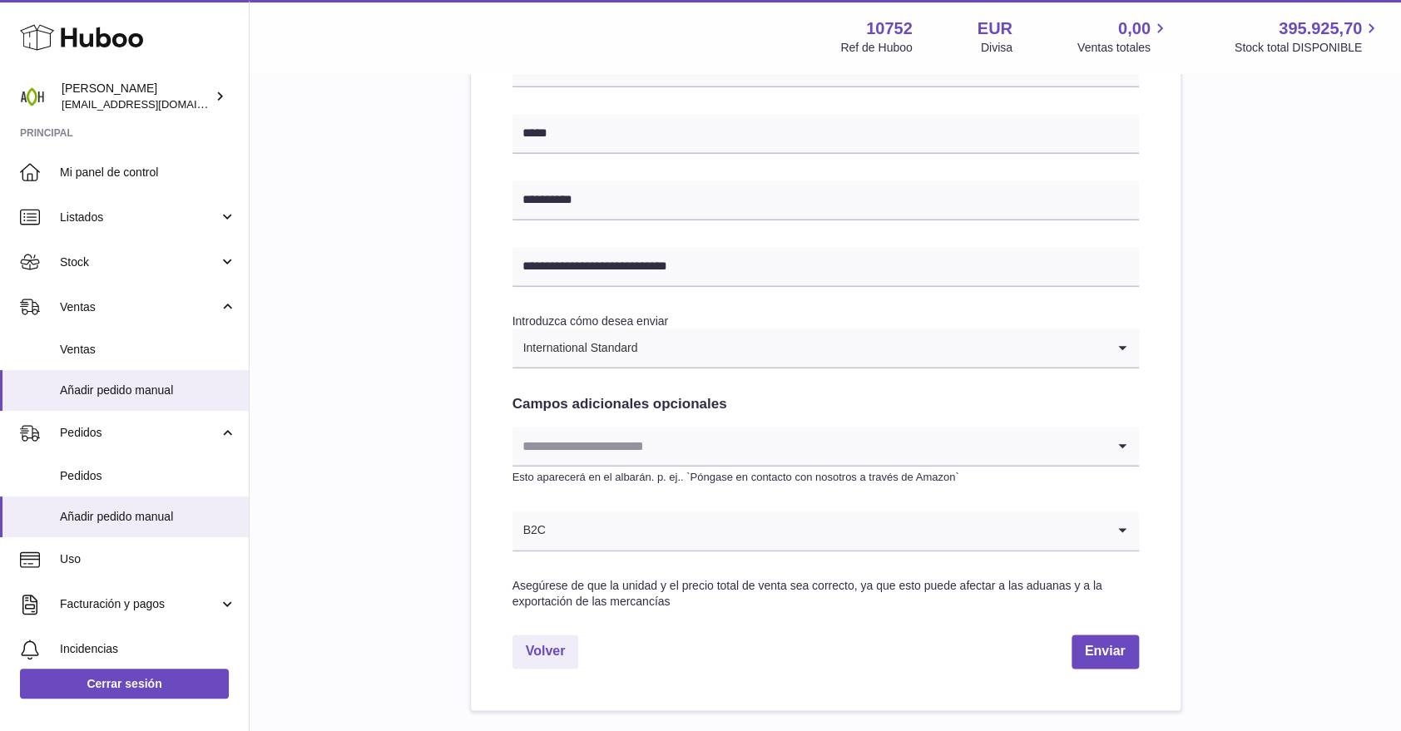
scroll to position [739, 0]
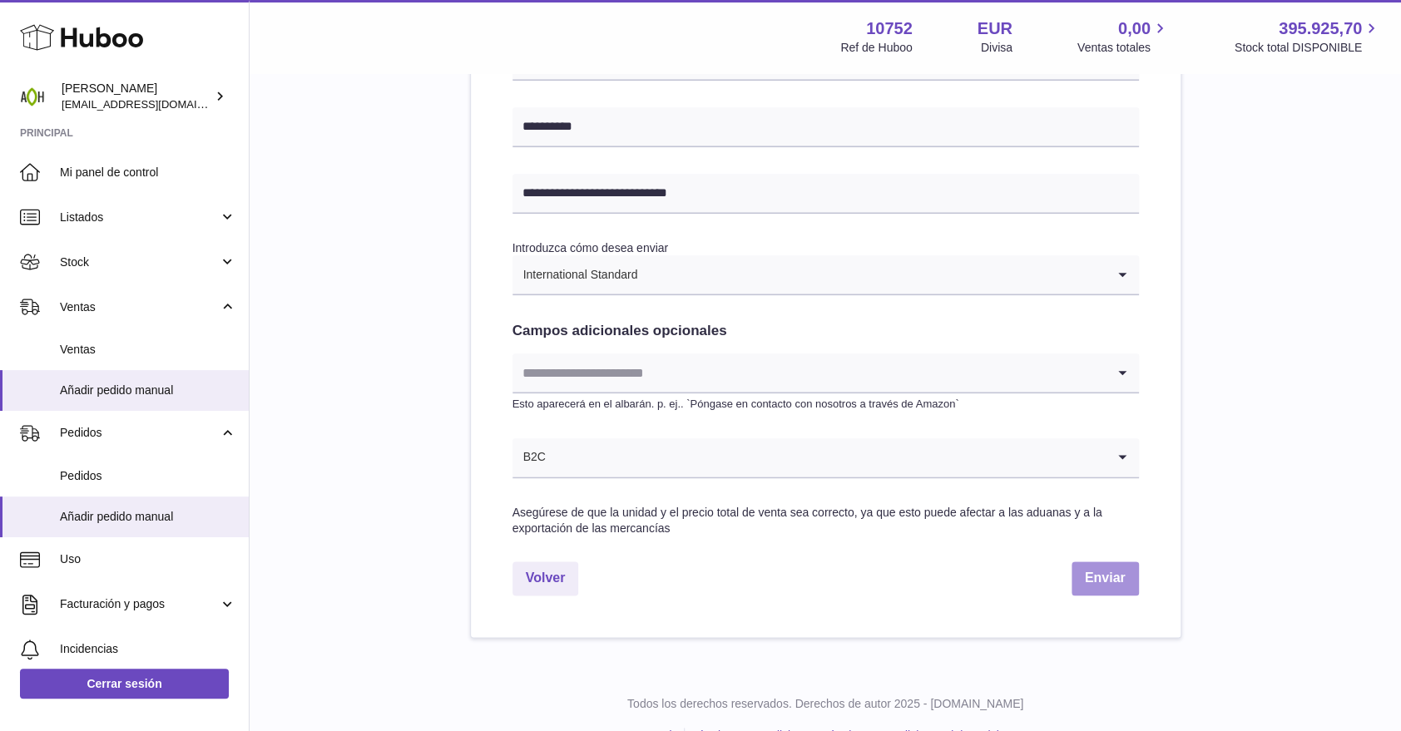
click at [1100, 576] on button "Enviar" at bounding box center [1105, 579] width 67 height 34
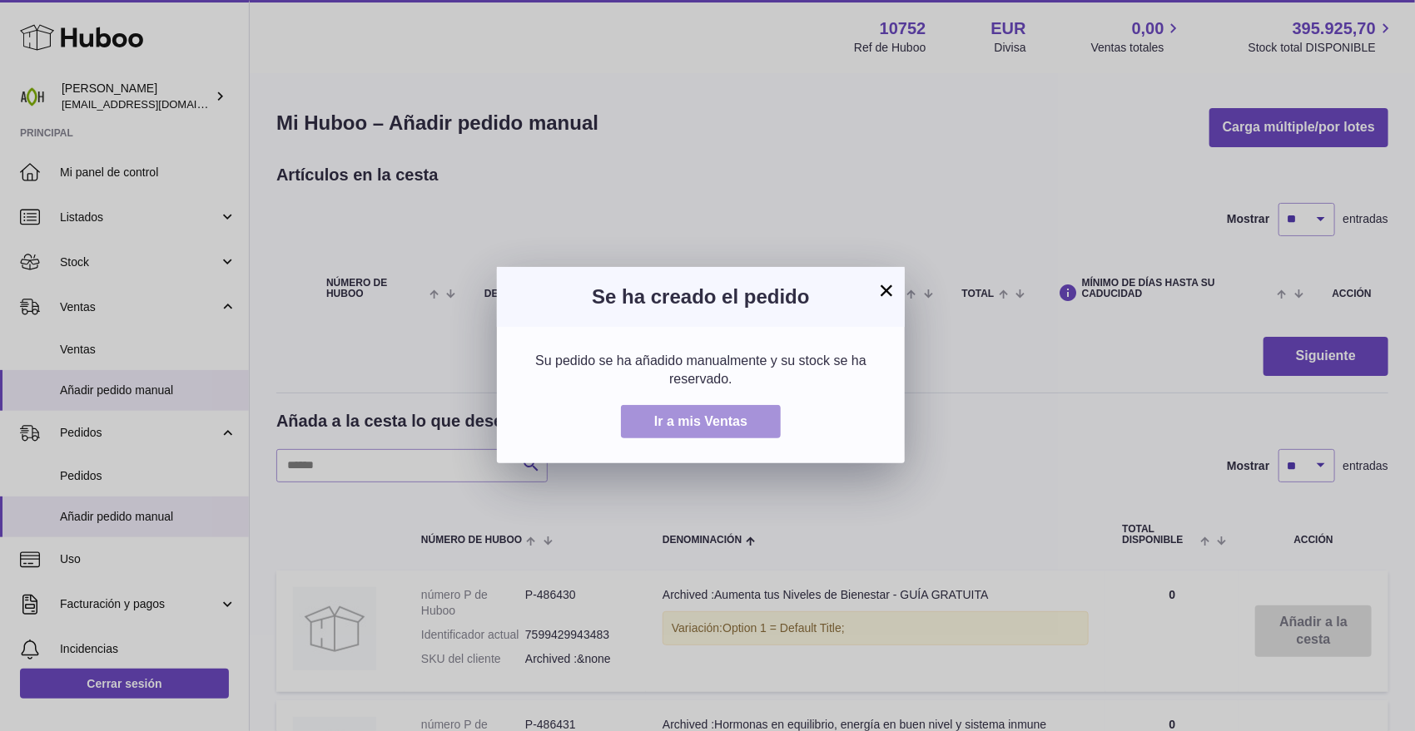
click at [706, 412] on button "Ir a mis Ventas" at bounding box center [701, 422] width 160 height 34
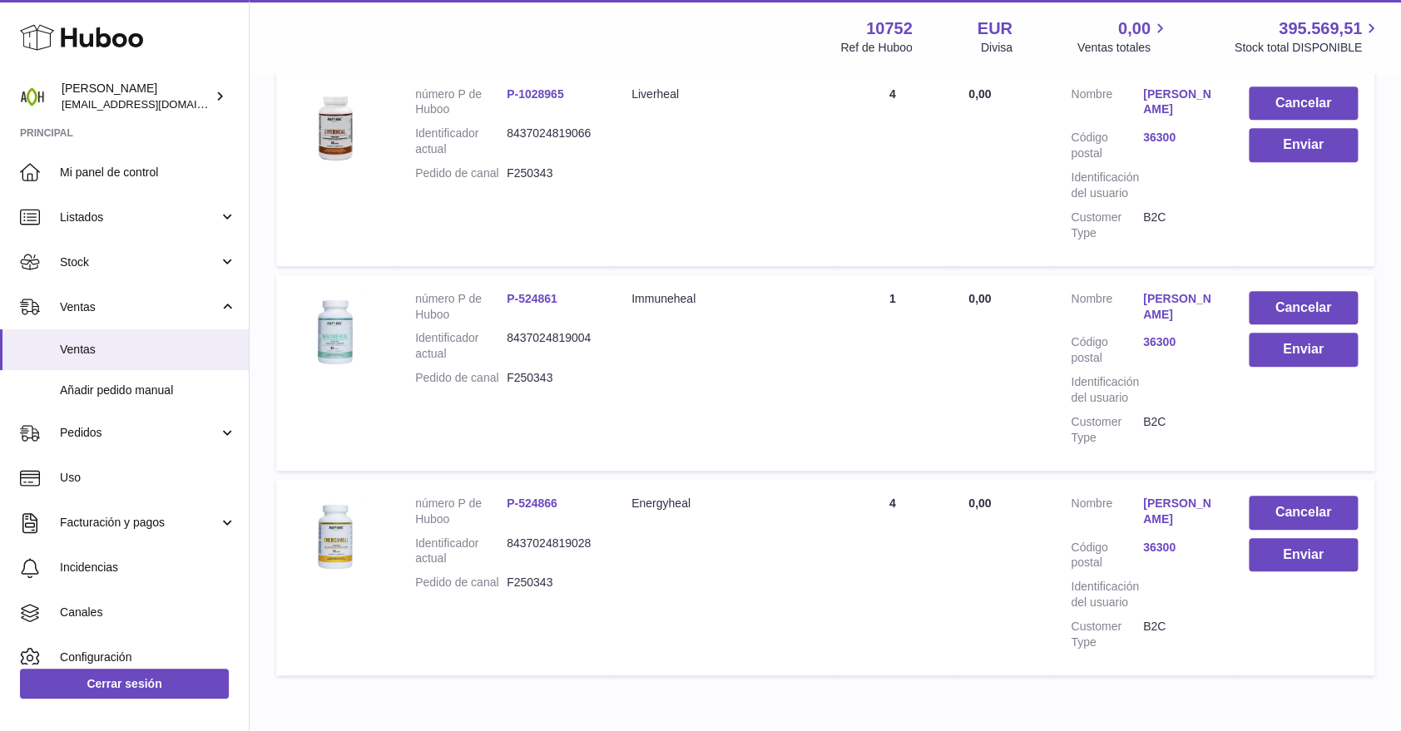
scroll to position [554, 0]
click at [1176, 300] on link "[PERSON_NAME]" at bounding box center [1179, 306] width 72 height 32
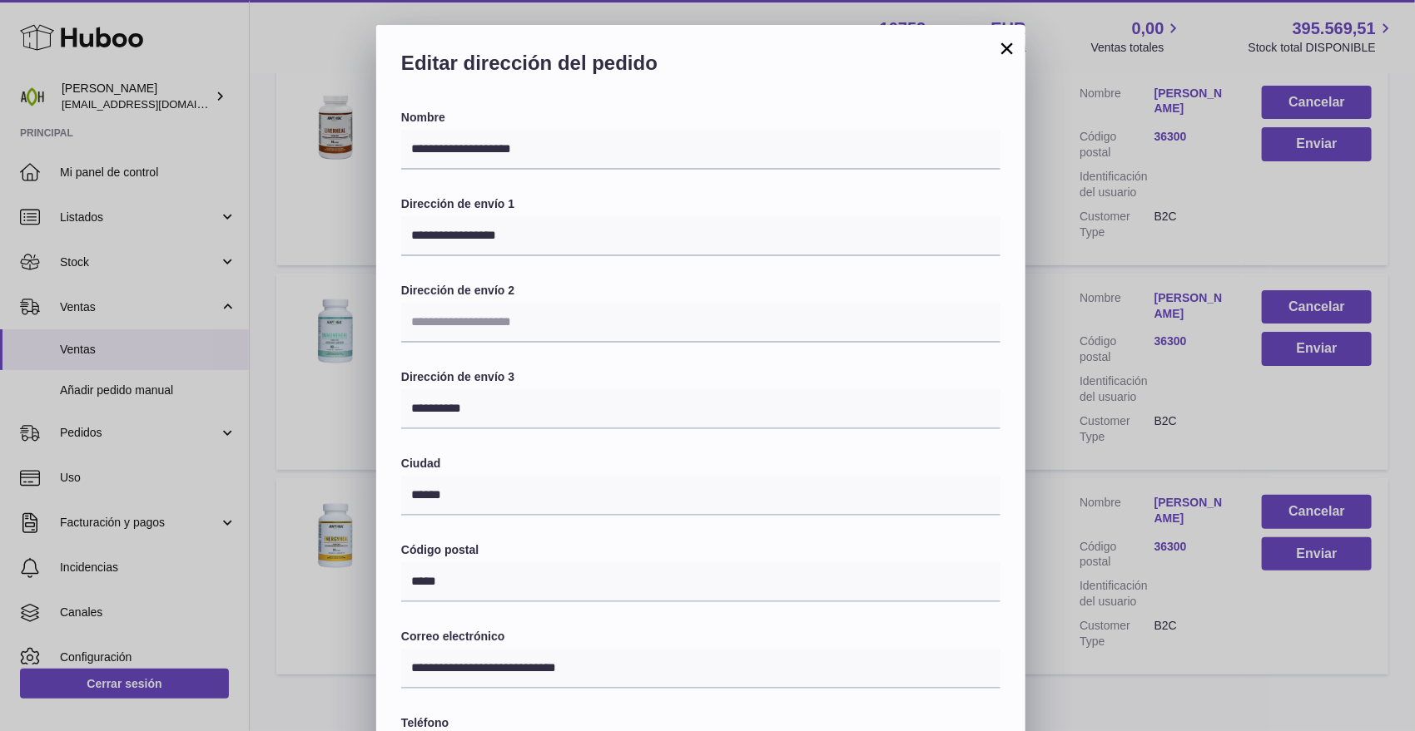
click at [1012, 54] on button "×" at bounding box center [1007, 48] width 20 height 20
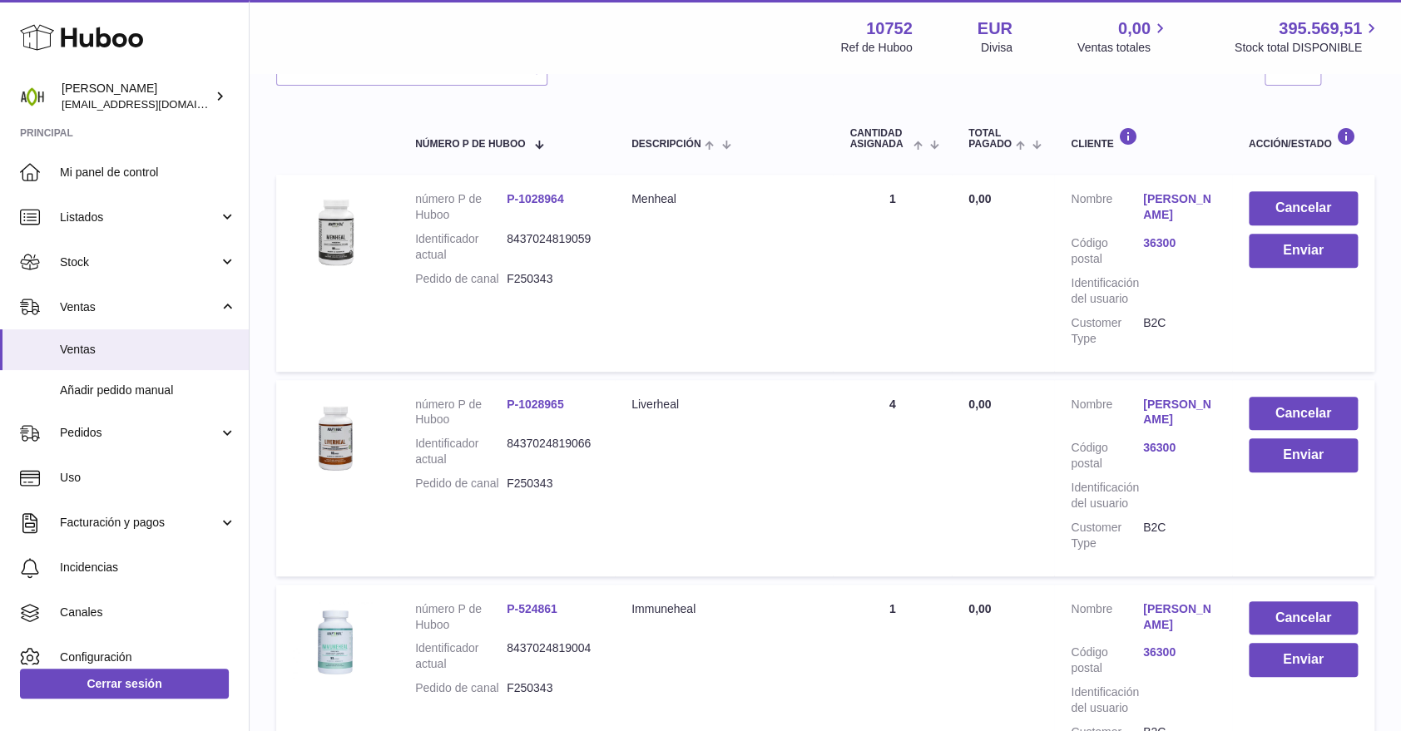
scroll to position [174, 0]
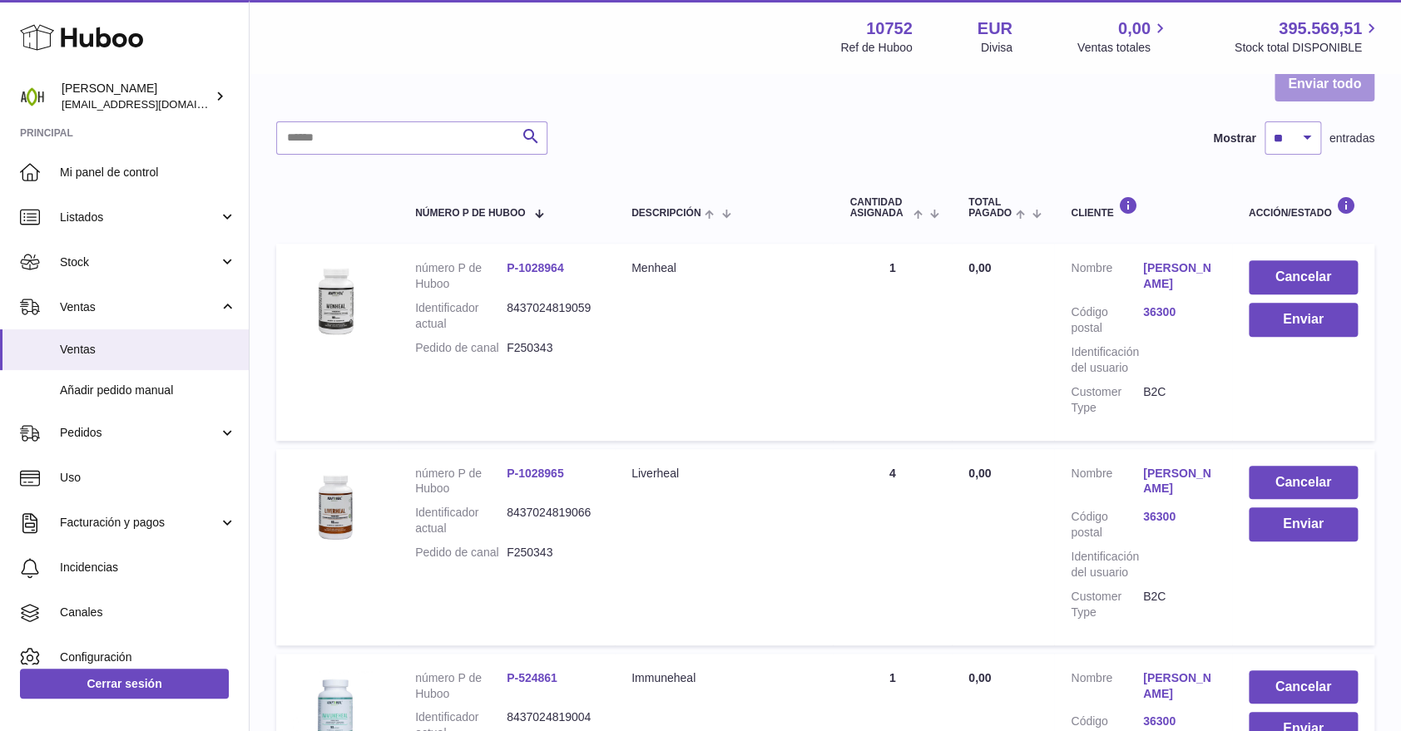
click at [1308, 92] on button "Enviar todo" at bounding box center [1325, 84] width 100 height 34
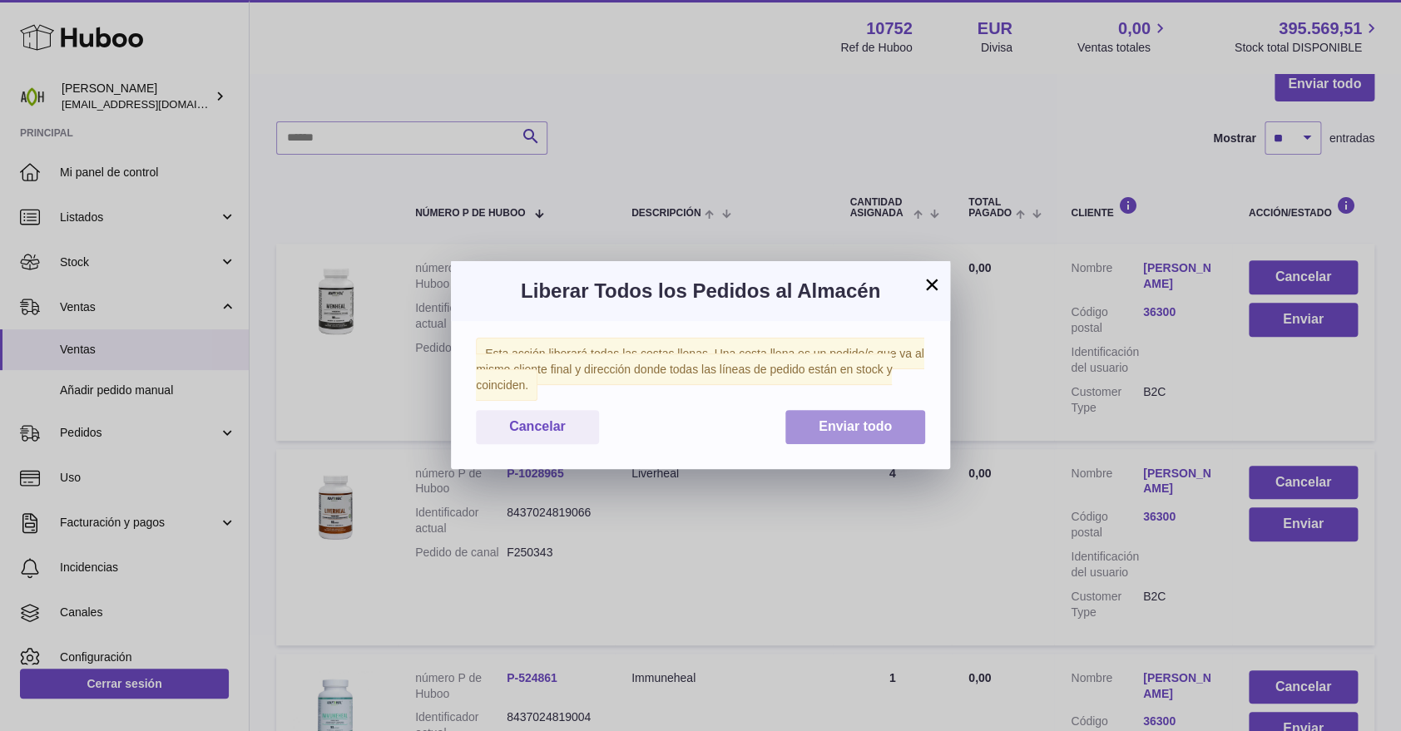
click at [868, 431] on span "Enviar todo" at bounding box center [855, 426] width 73 height 14
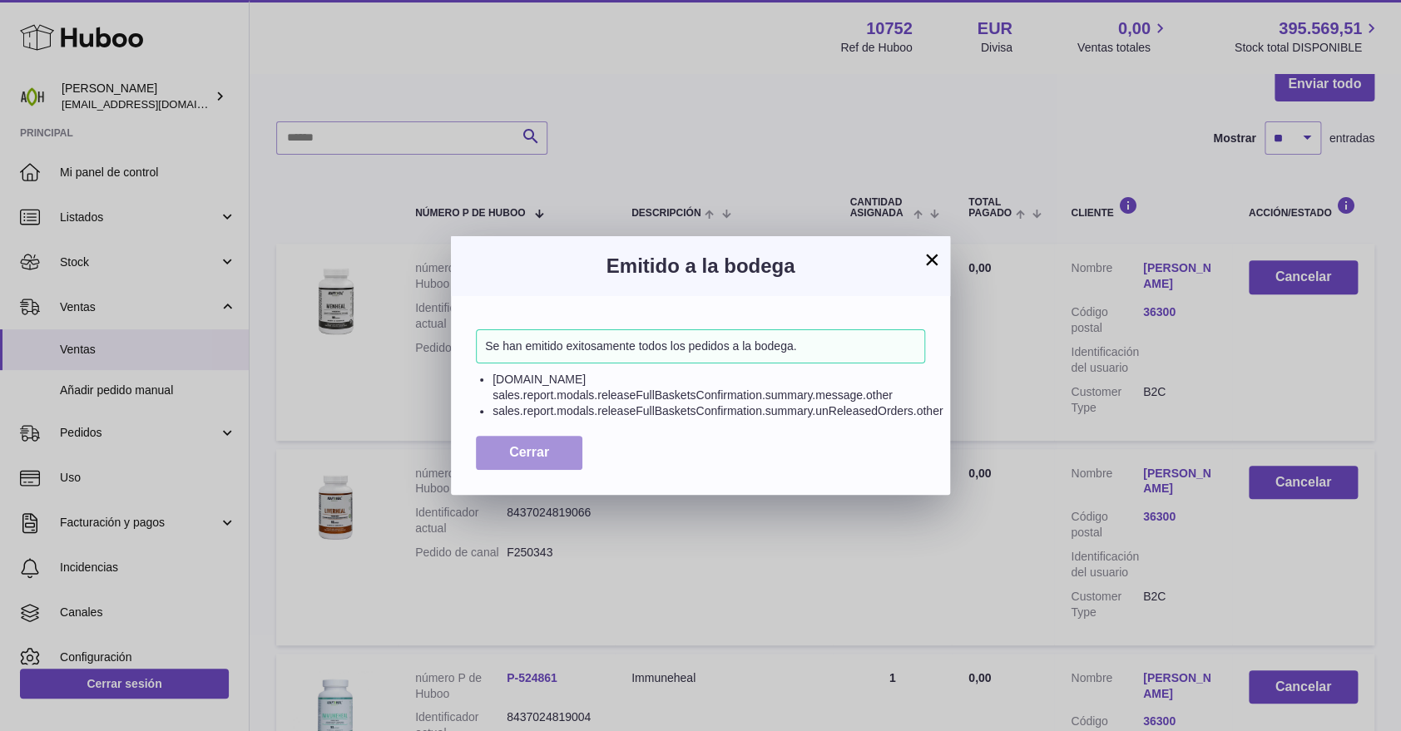
click at [549, 438] on button "Cerrar" at bounding box center [529, 453] width 107 height 34
